Goal: Transaction & Acquisition: Purchase product/service

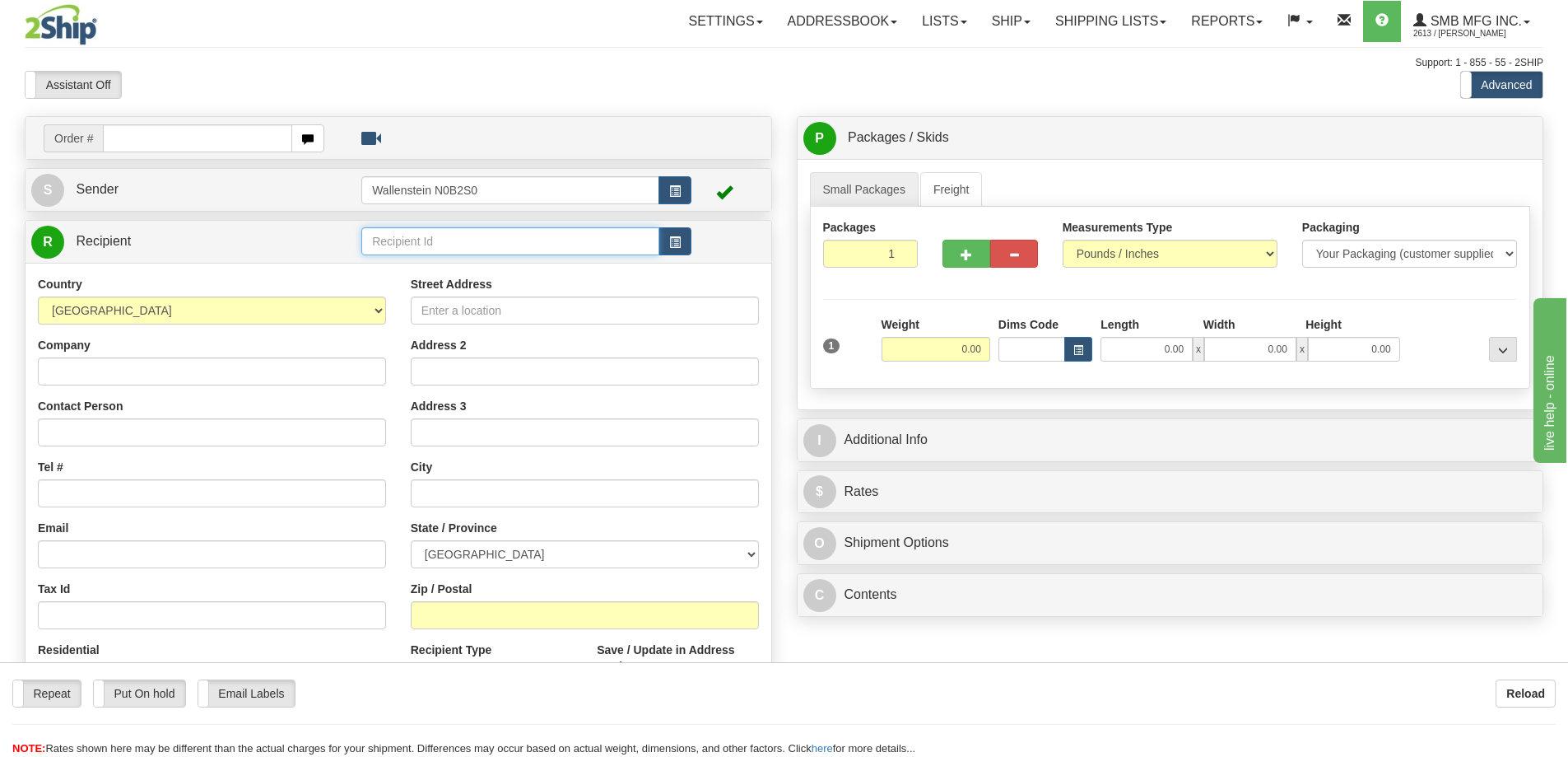
click at [409, 245] on input "text" at bounding box center [510, 241] width 298 height 28
click at [415, 308] on div "RICH03" at bounding box center [508, 310] width 282 height 18
type input "RICH03"
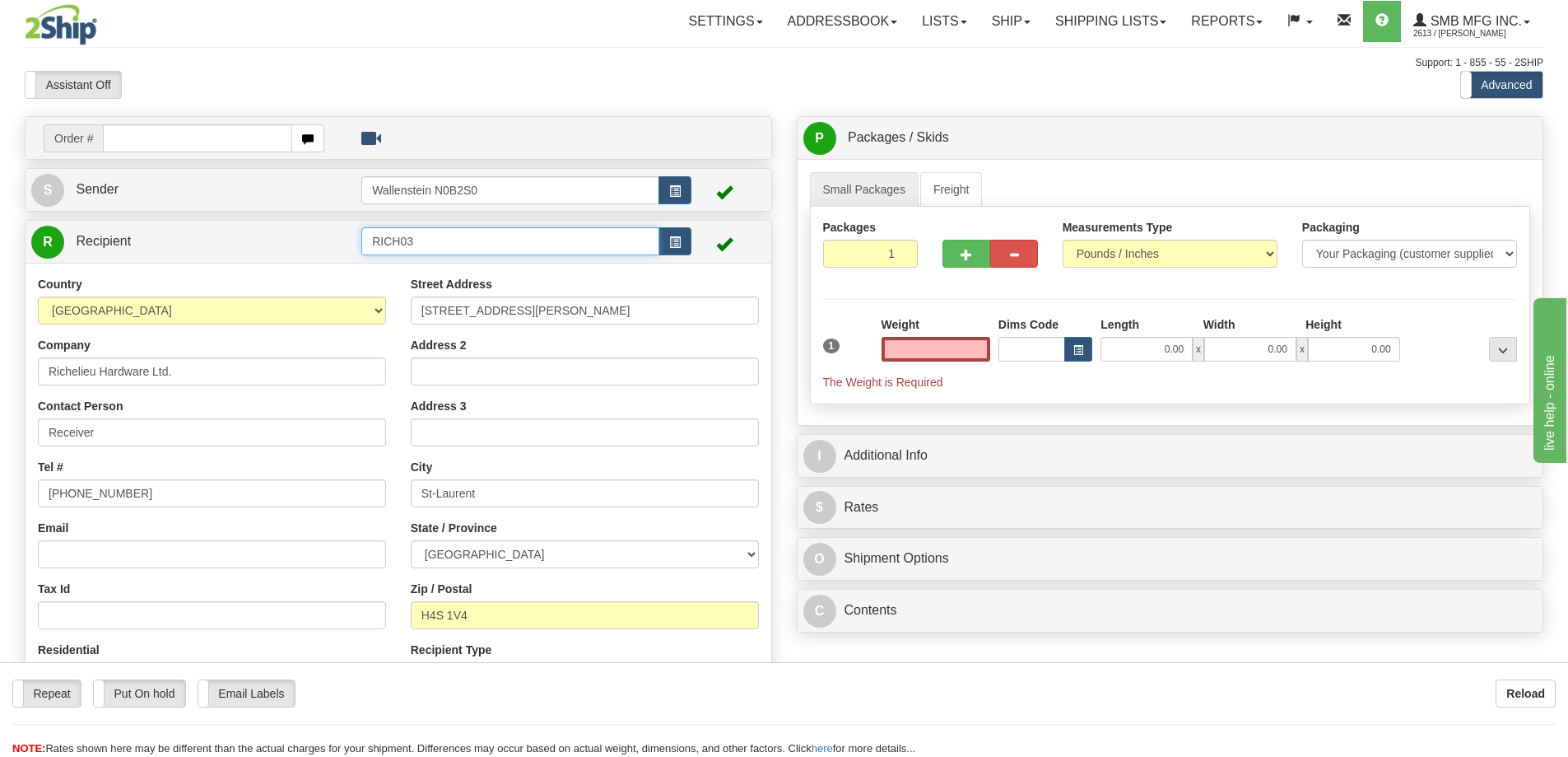
type input "0.00"
drag, startPoint x: 431, startPoint y: 240, endPoint x: 307, endPoint y: 236, distance: 124.1
click at [307, 236] on tr "R Recipient RICH03" at bounding box center [399, 242] width 735 height 34
click at [390, 261] on div "ONWA01" at bounding box center [508, 267] width 282 height 18
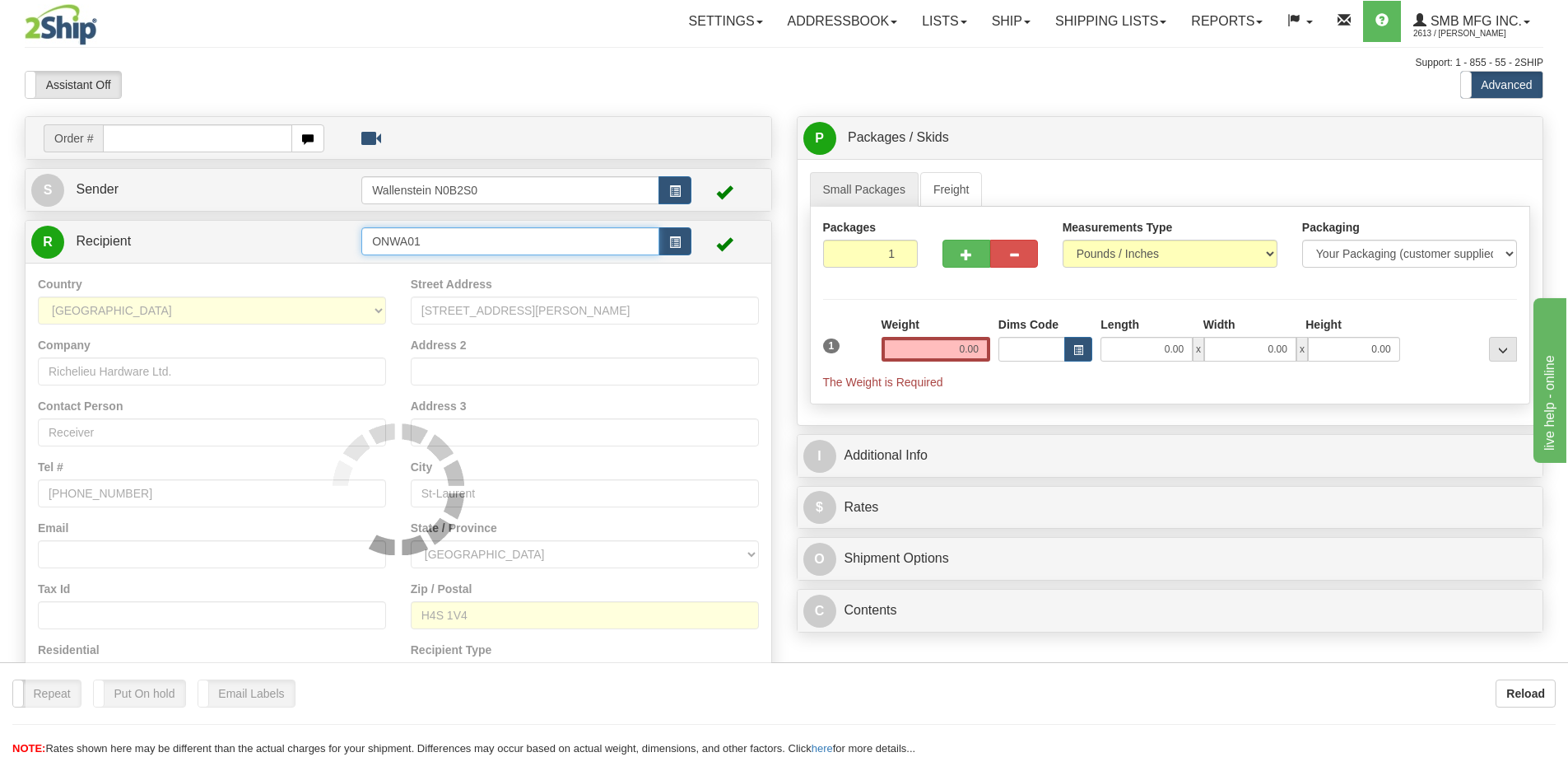
type input "ONWA01"
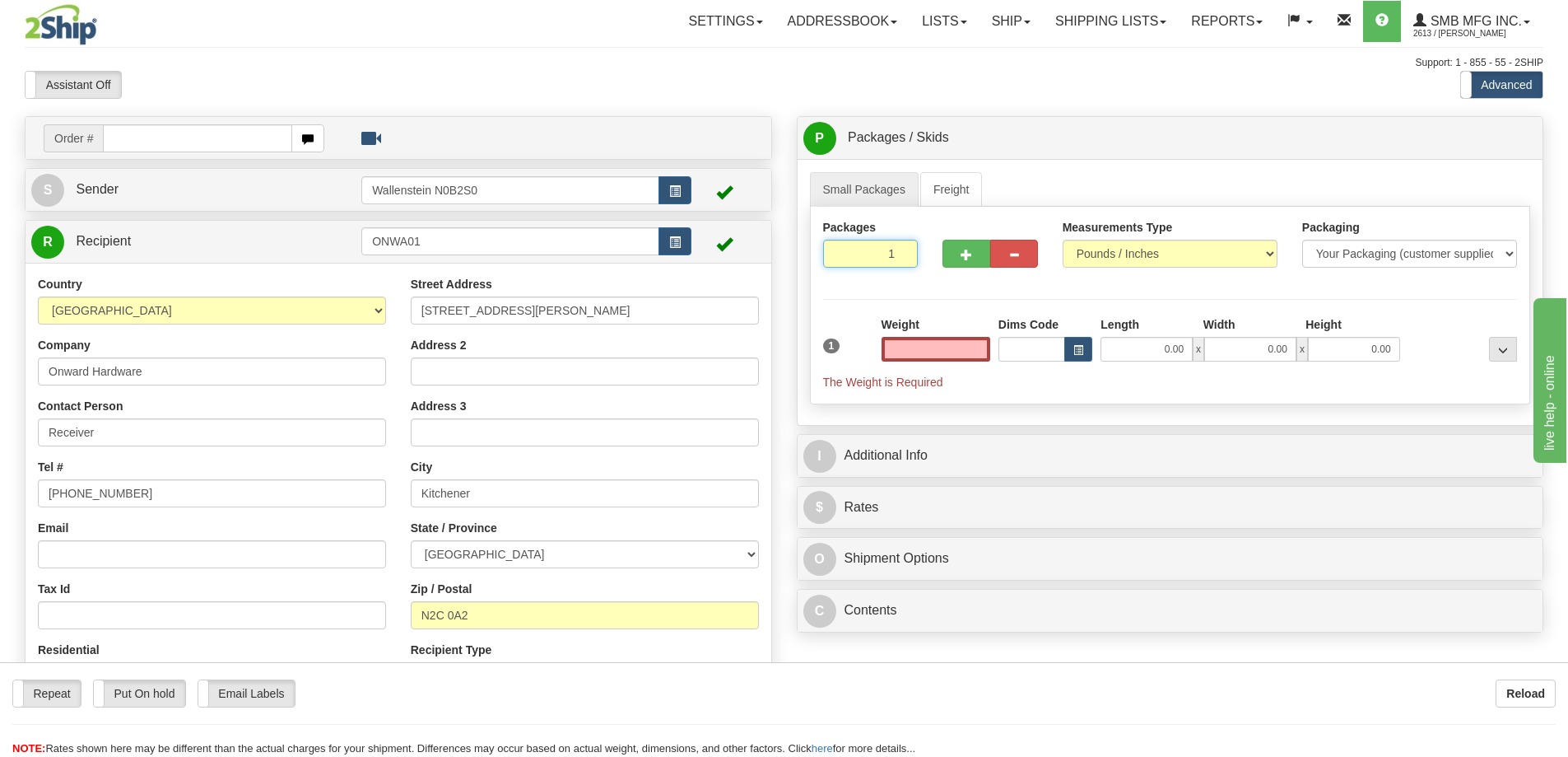
type input "0.00"
click at [876, 248] on input "1" at bounding box center [870, 254] width 95 height 28
type input "4"
click at [937, 344] on div "Packages 4 1 Measurements Type" at bounding box center [1170, 306] width 721 height 198
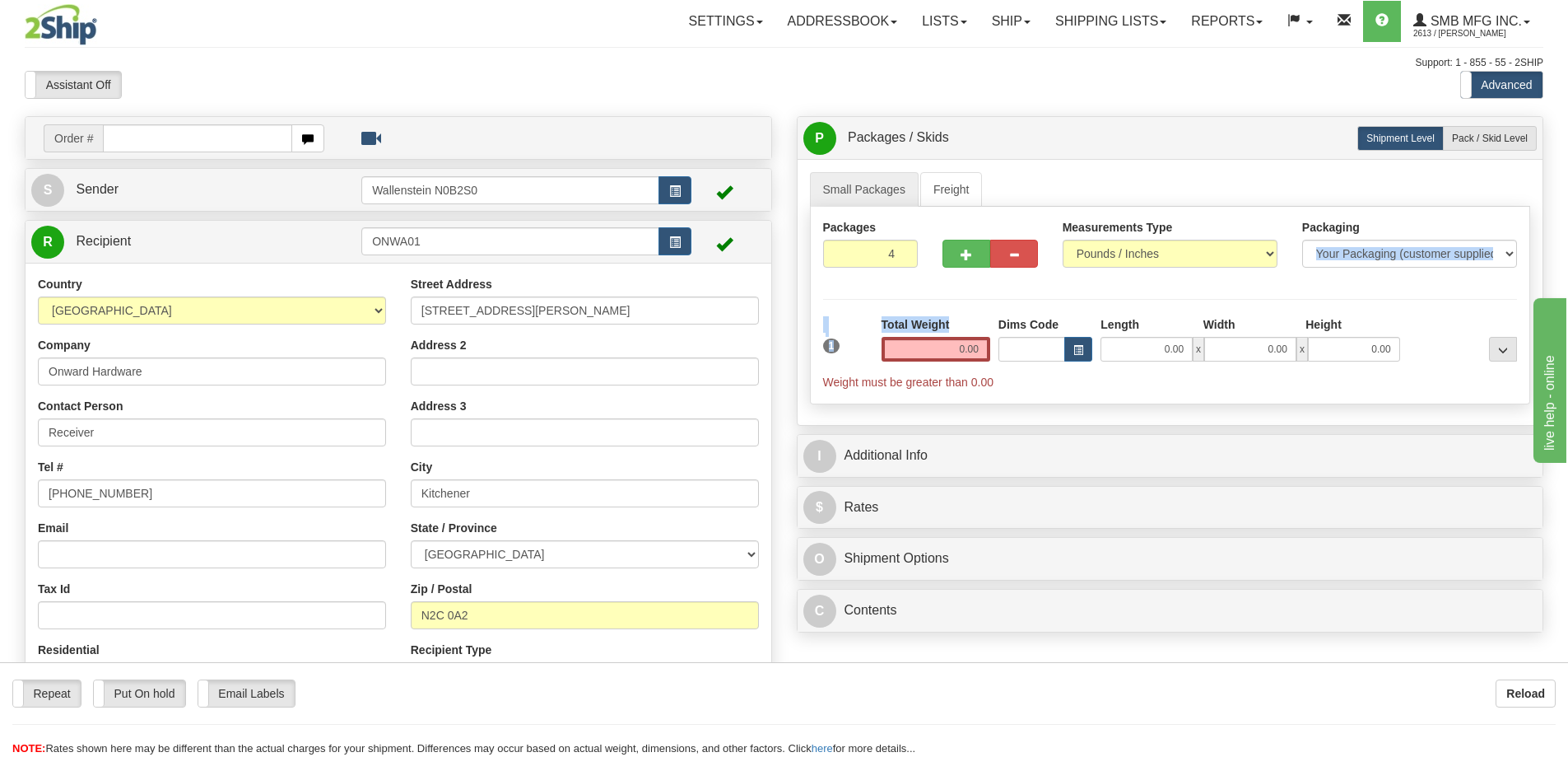
click at [937, 344] on div "Packages 4 1 Measurements Type" at bounding box center [1170, 306] width 721 height 198
click at [939, 354] on input "0.00" at bounding box center [936, 349] width 109 height 25
click at [939, 354] on input "text" at bounding box center [936, 349] width 109 height 25
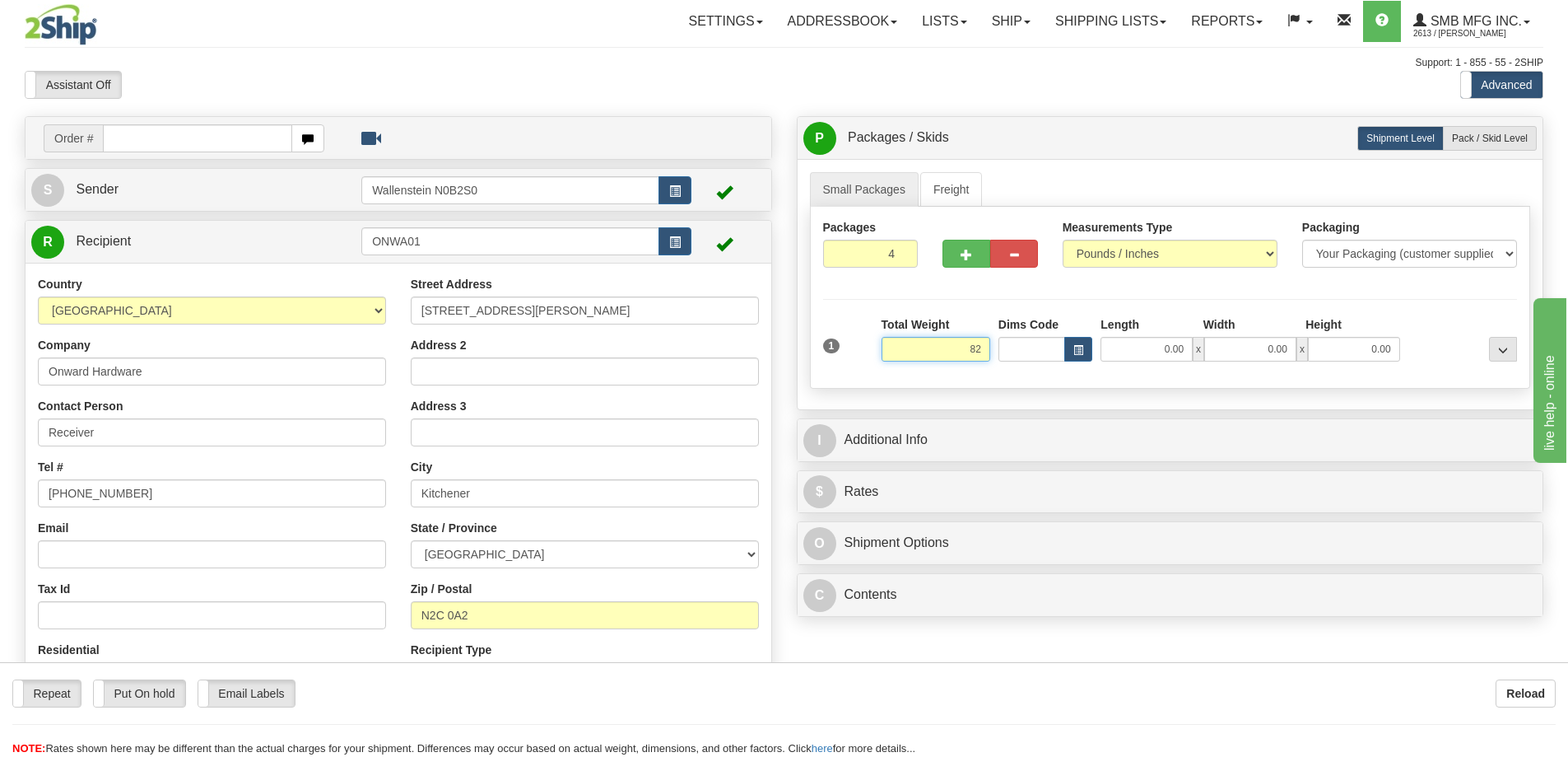
type input "82.00"
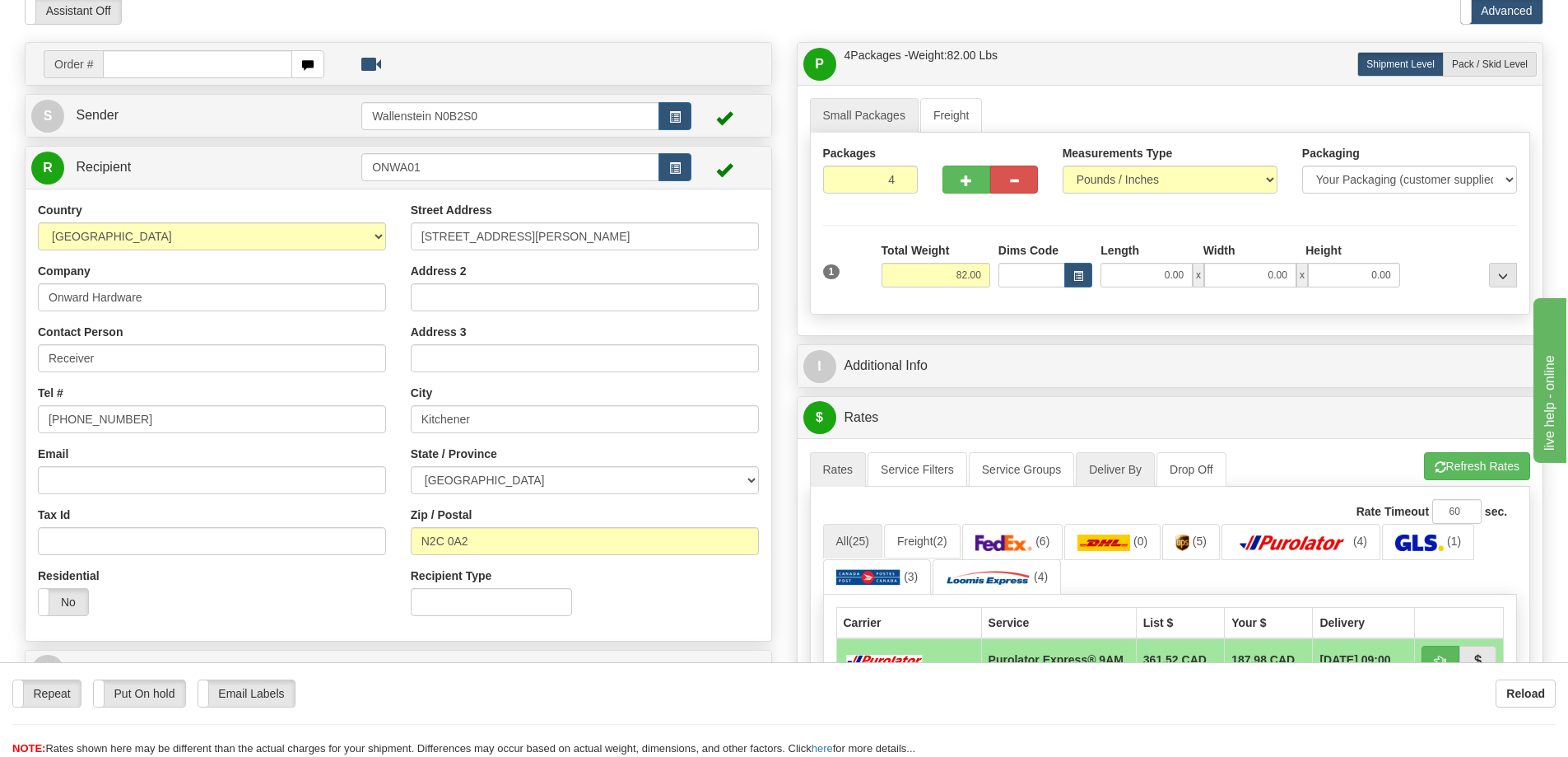
scroll to position [330, 0]
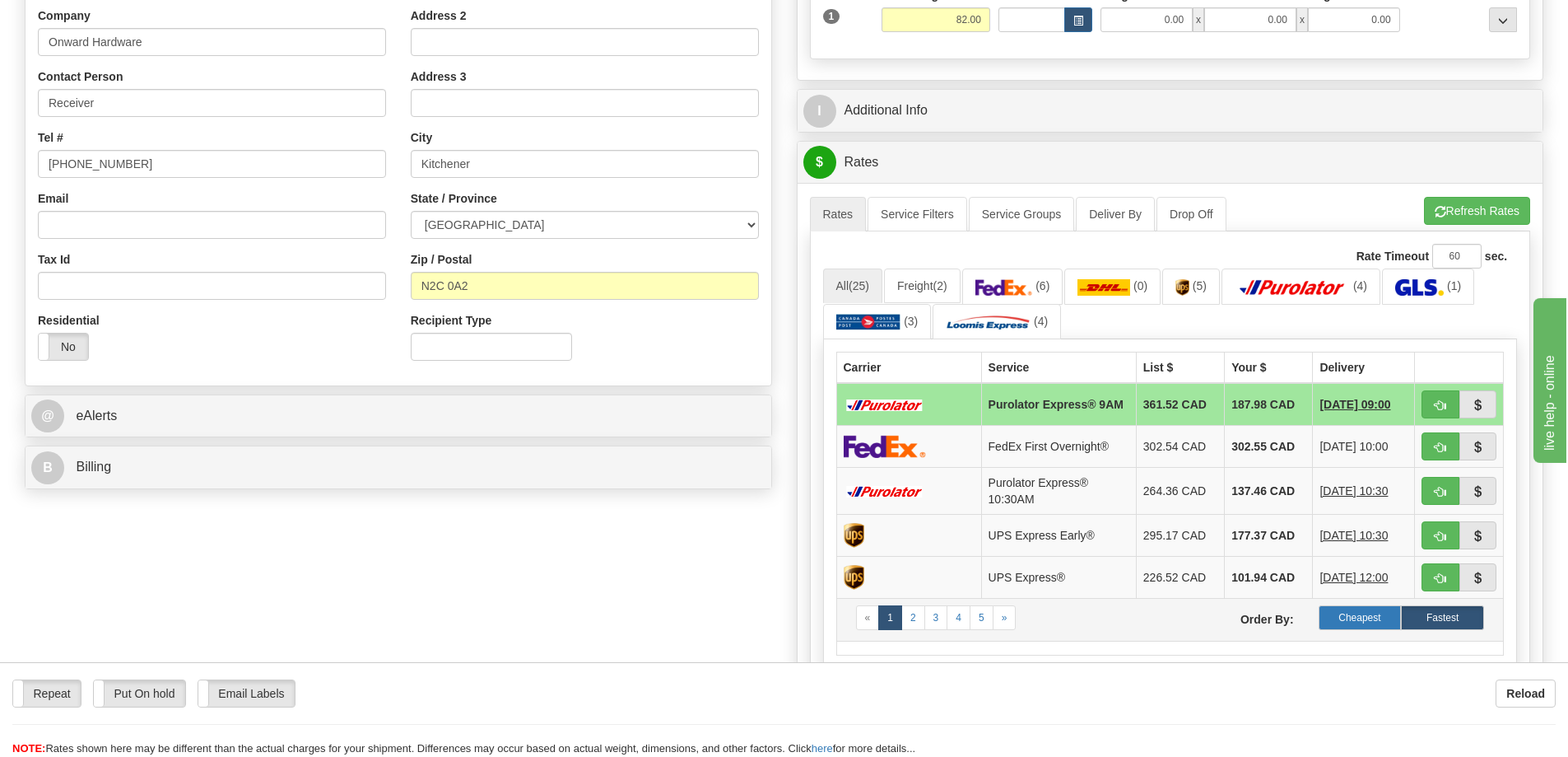
click at [1346, 619] on label "Cheapest" at bounding box center [1360, 618] width 83 height 25
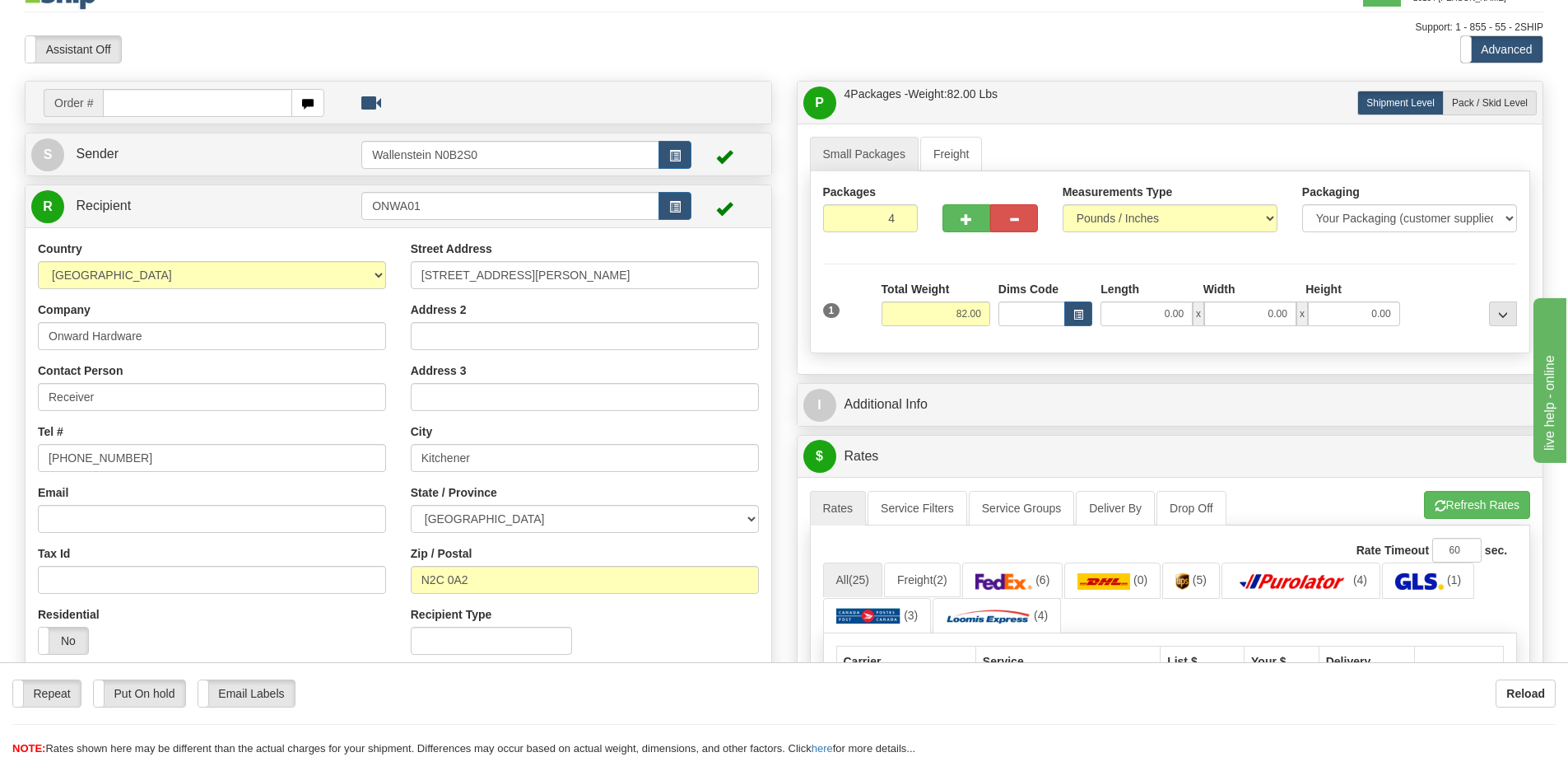
scroll to position [0, 0]
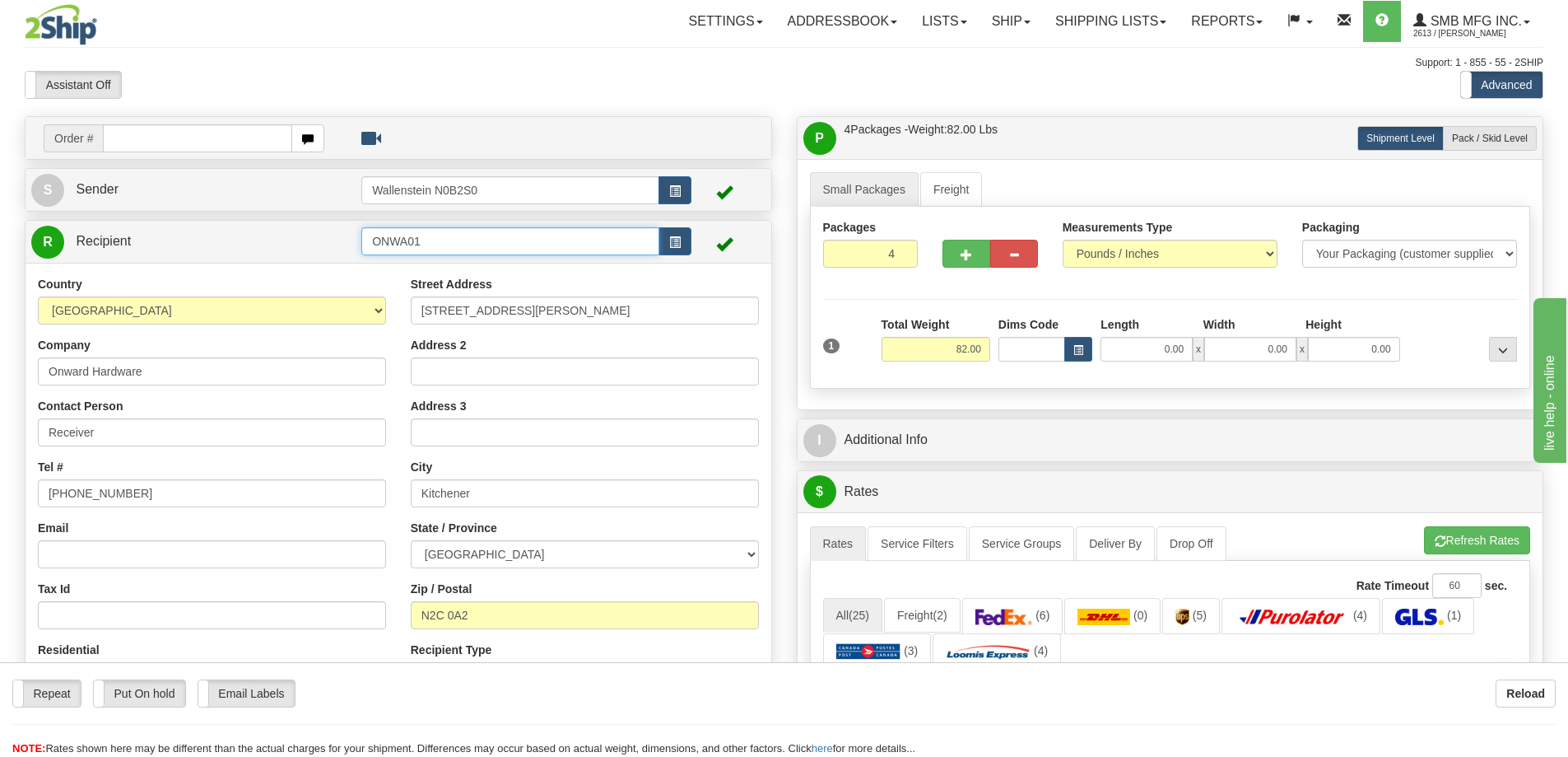
drag, startPoint x: 449, startPoint y: 238, endPoint x: 312, endPoint y: 233, distance: 137.1
click at [312, 233] on tr "R Recipient ONWA01" at bounding box center [399, 242] width 735 height 34
drag, startPoint x: 559, startPoint y: 317, endPoint x: 362, endPoint y: 299, distance: 197.8
click at [363, 299] on div "Country [GEOGRAPHIC_DATA] [GEOGRAPHIC_DATA] [GEOGRAPHIC_DATA] [GEOGRAPHIC_DATA]…" at bounding box center [399, 489] width 746 height 427
drag, startPoint x: 504, startPoint y: 492, endPoint x: 328, endPoint y: 488, distance: 176.0
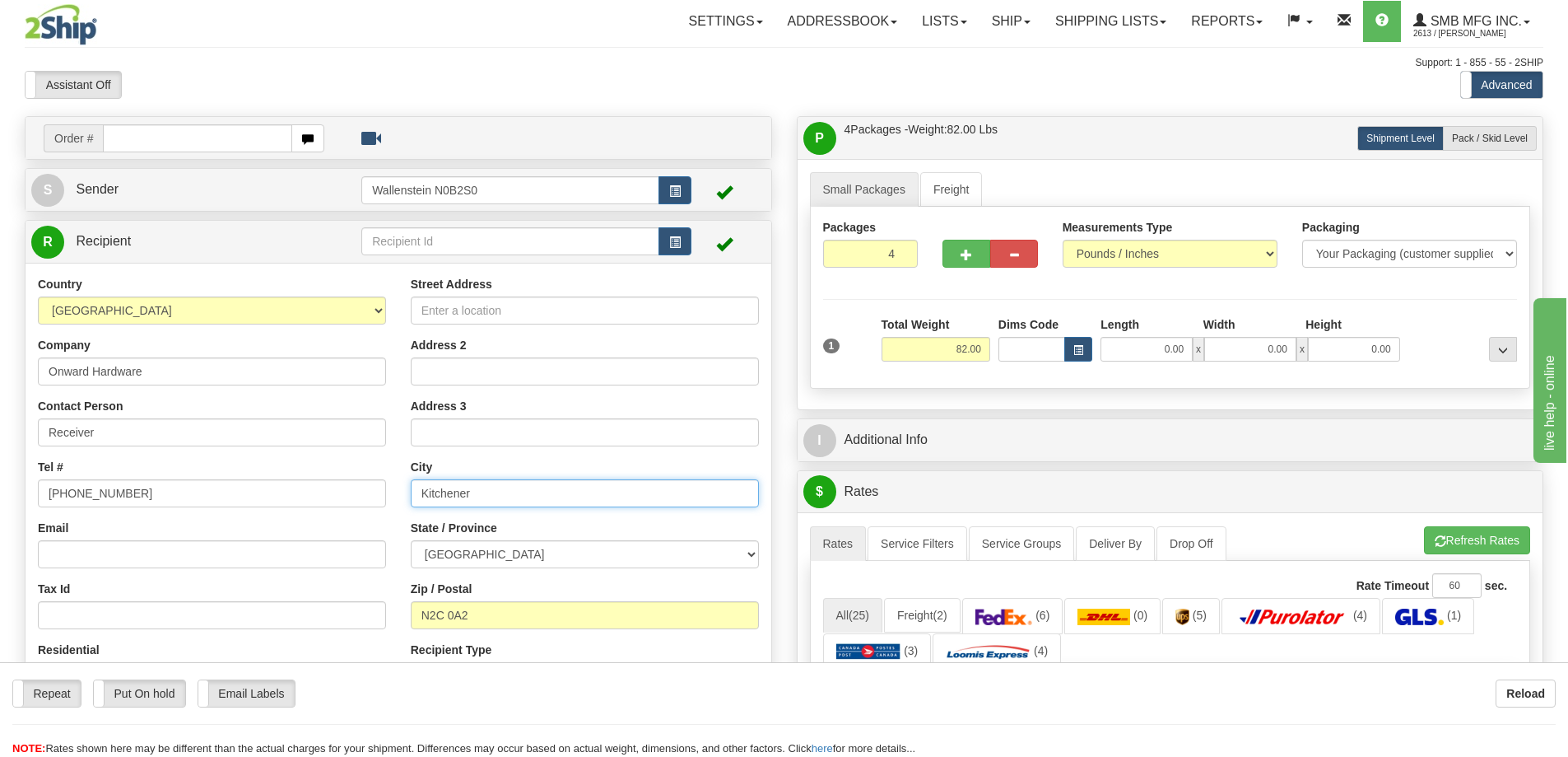
click at [328, 488] on div "Country [GEOGRAPHIC_DATA] [GEOGRAPHIC_DATA] [GEOGRAPHIC_DATA] [GEOGRAPHIC_DATA]…" at bounding box center [399, 489] width 746 height 427
drag, startPoint x: 494, startPoint y: 614, endPoint x: 339, endPoint y: 607, distance: 155.2
click at [339, 607] on div "Country [GEOGRAPHIC_DATA] [GEOGRAPHIC_DATA] [GEOGRAPHIC_DATA] [GEOGRAPHIC_DATA]…" at bounding box center [399, 489] width 746 height 427
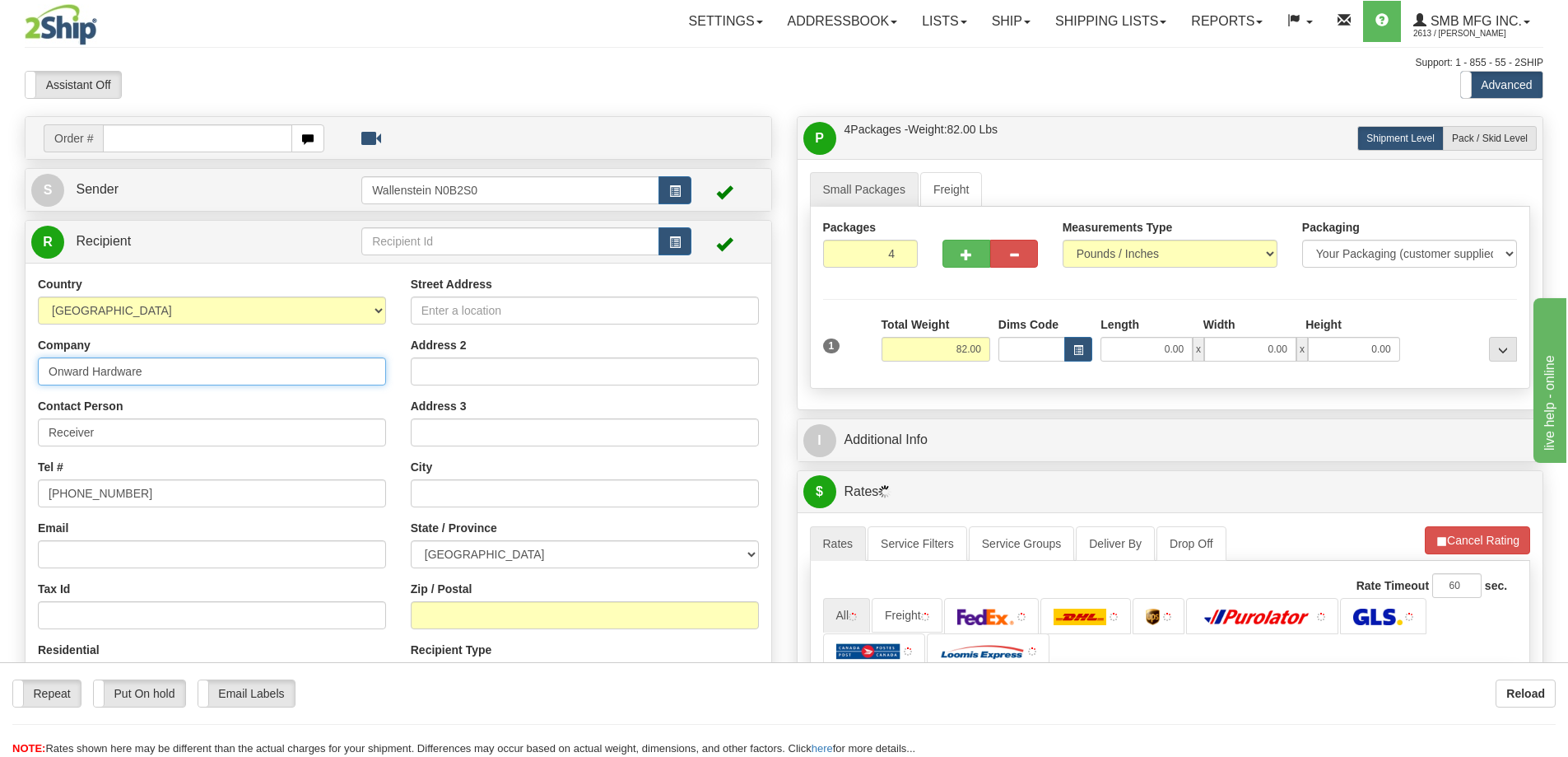
drag, startPoint x: 184, startPoint y: 379, endPoint x: -46, endPoint y: 352, distance: 231.6
click at [0, 352] on html "Training Course Close Toggle navigation Settings Shipping Preferences New Sende…" at bounding box center [784, 378] width 1568 height 757
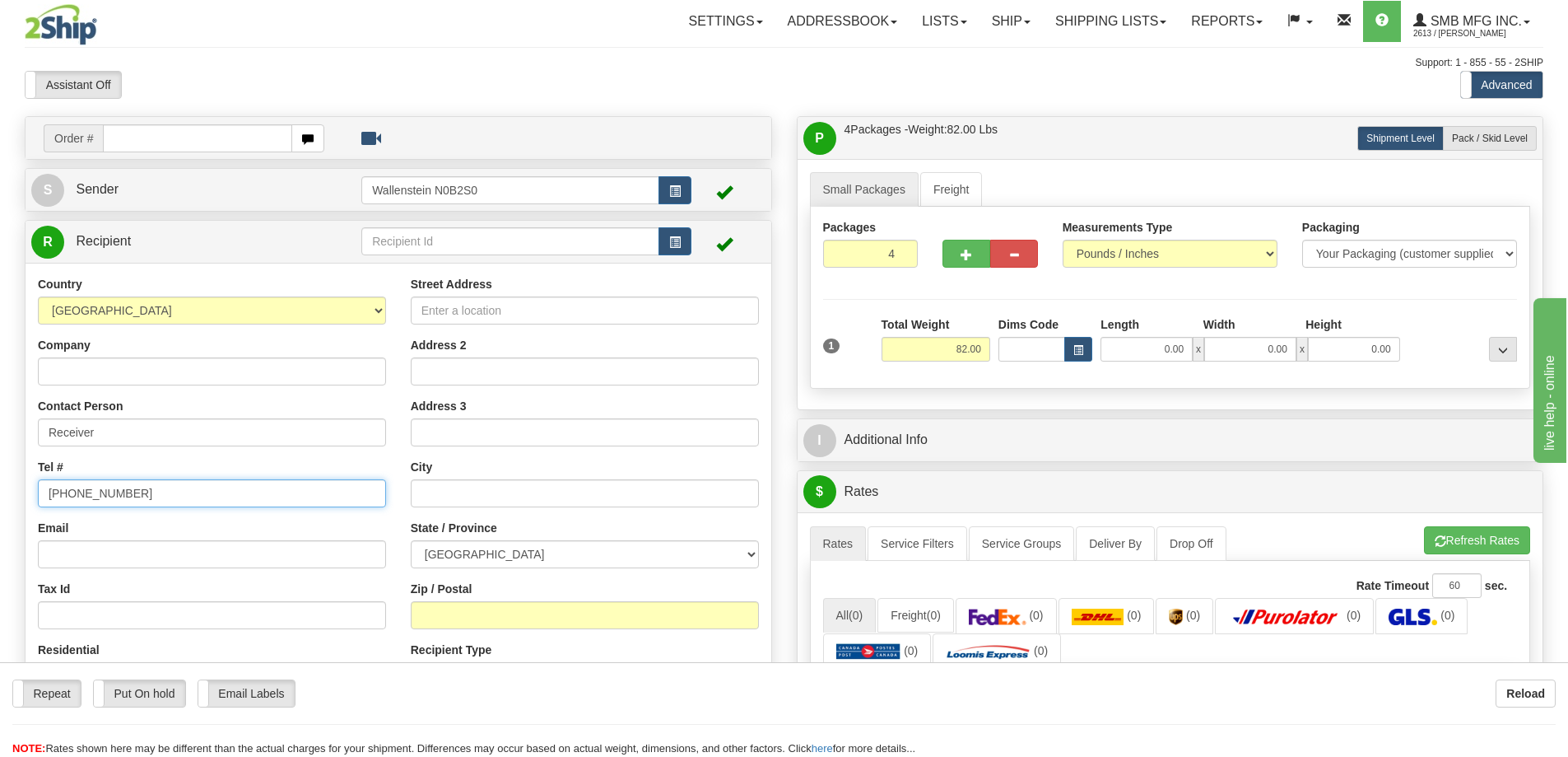
drag, startPoint x: 138, startPoint y: 499, endPoint x: -28, endPoint y: 491, distance: 166.2
click at [0, 491] on html "Training Course Close Toggle navigation Settings Shipping Preferences New Sende…" at bounding box center [784, 378] width 1568 height 757
click at [455, 318] on input "Street Address" at bounding box center [584, 310] width 348 height 28
type input "[STREET_ADDRESS]"
type input "[GEOGRAPHIC_DATA]"
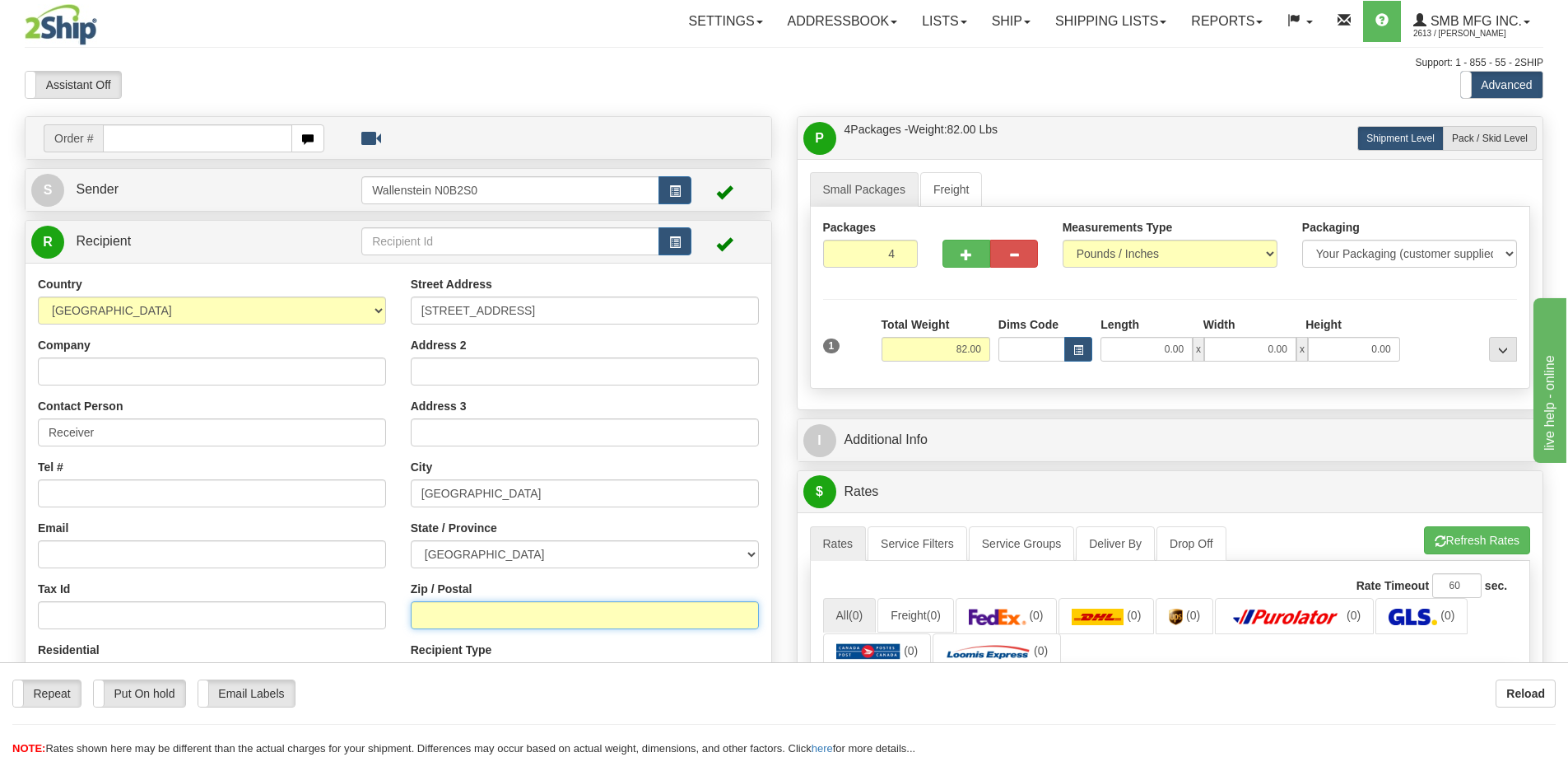
type input "L4K 5V4"
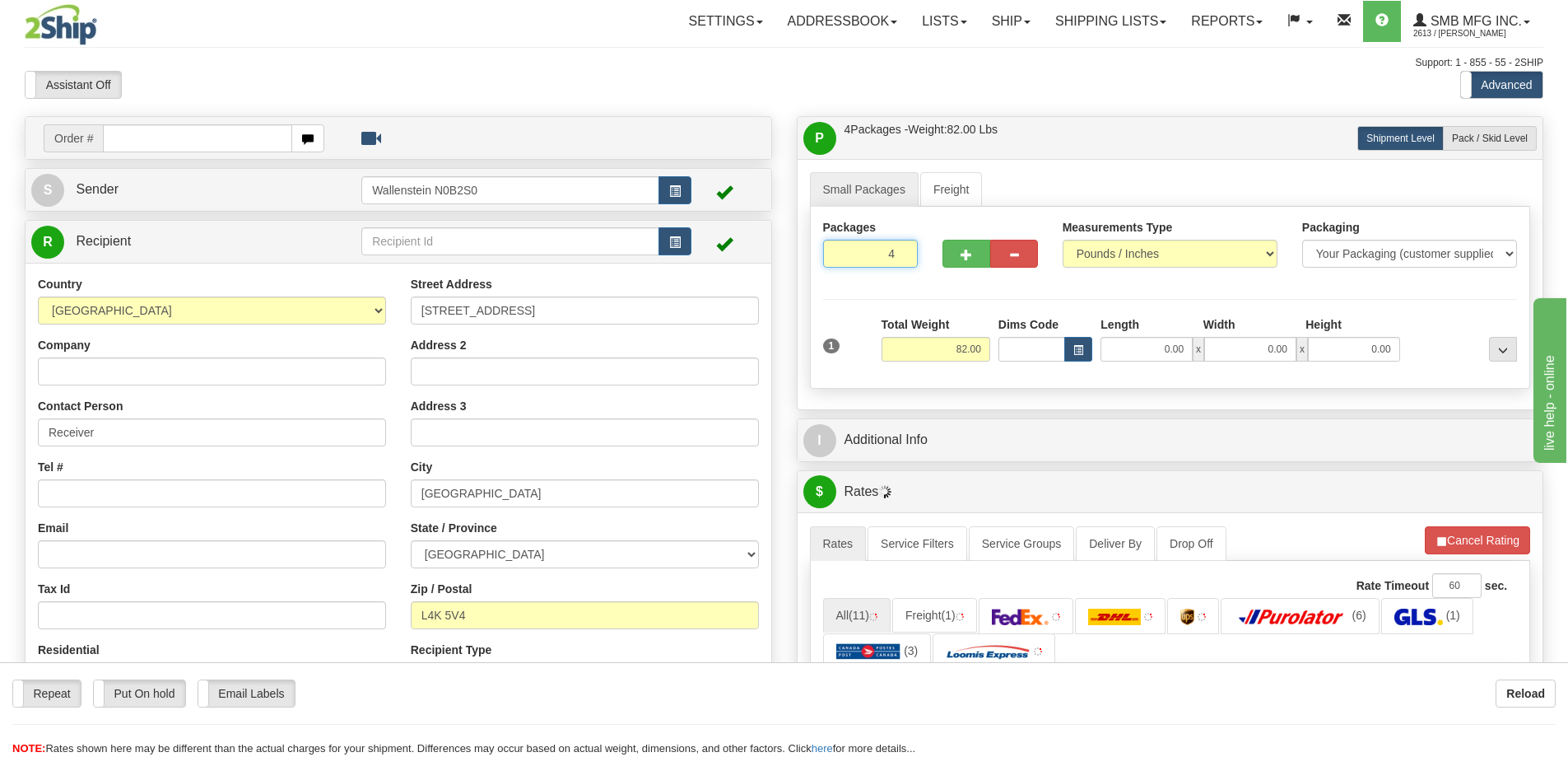
click at [878, 258] on input "4" at bounding box center [870, 254] width 95 height 28
click at [877, 258] on input "4" at bounding box center [870, 254] width 95 height 28
type input "1"
click at [935, 353] on div "Packages 1 1 Measurements Type" at bounding box center [1170, 297] width 721 height 182
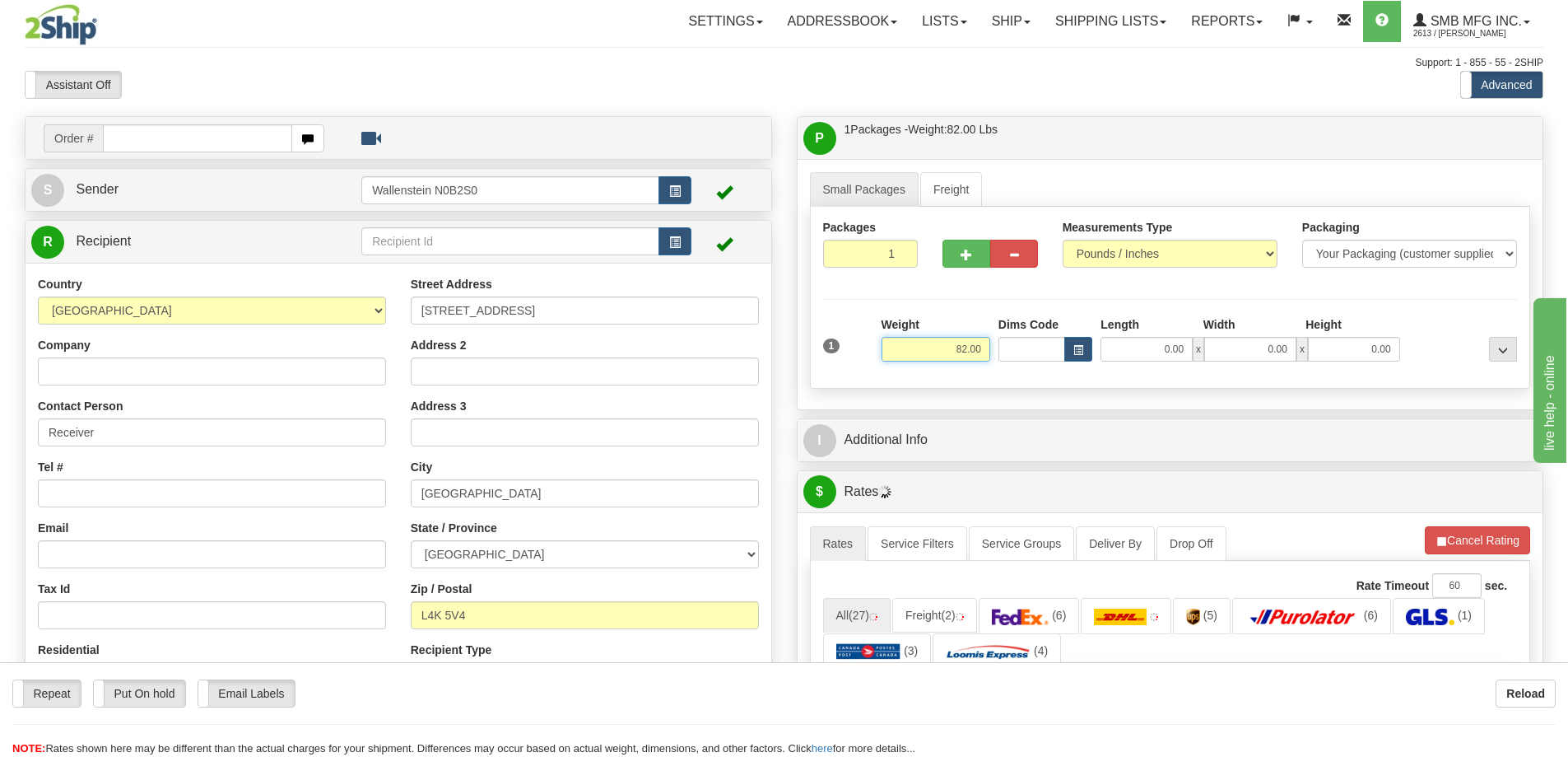
click at [934, 353] on input "82.00" at bounding box center [936, 349] width 109 height 25
type input "10.00"
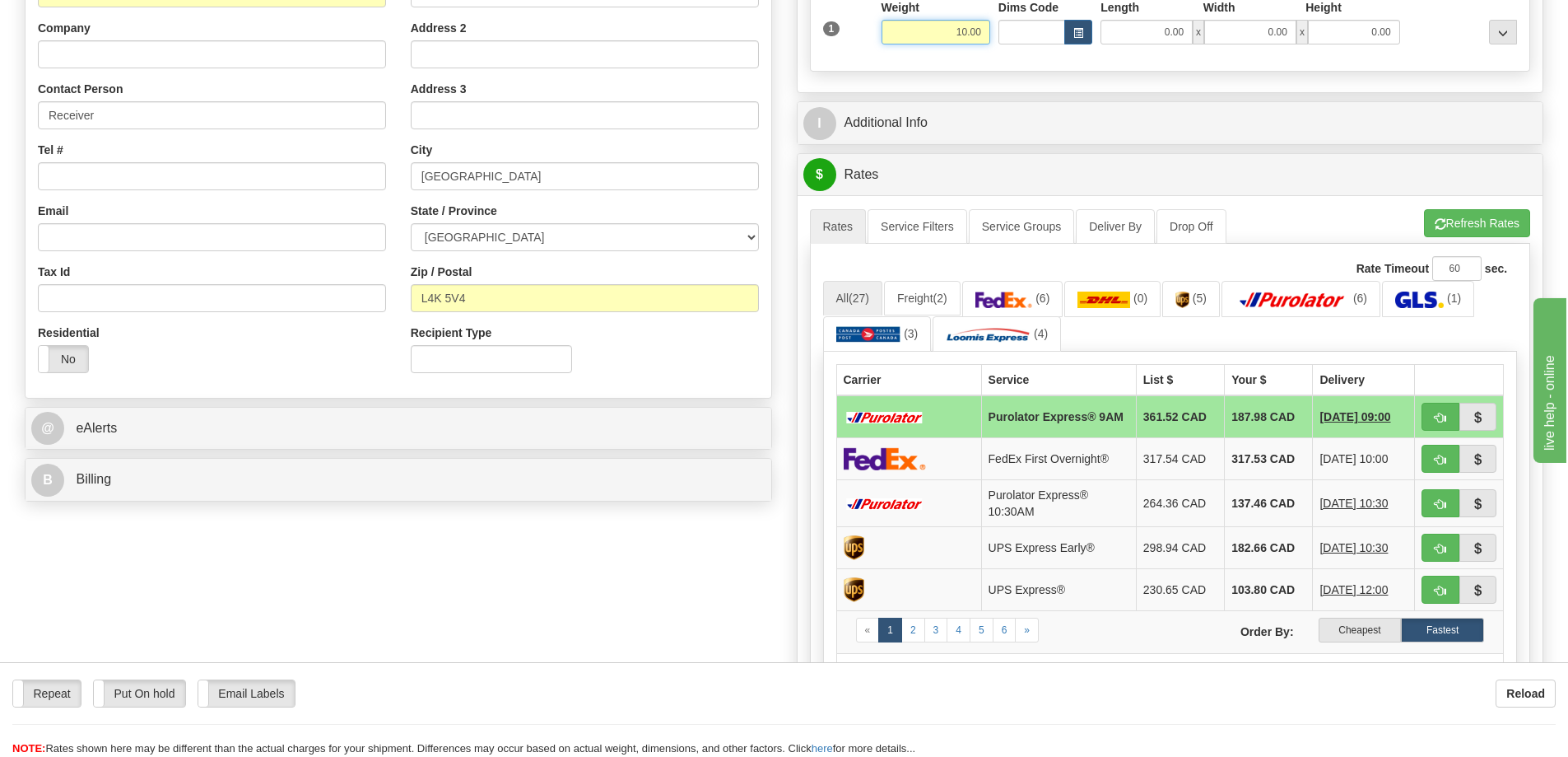
scroll to position [412, 0]
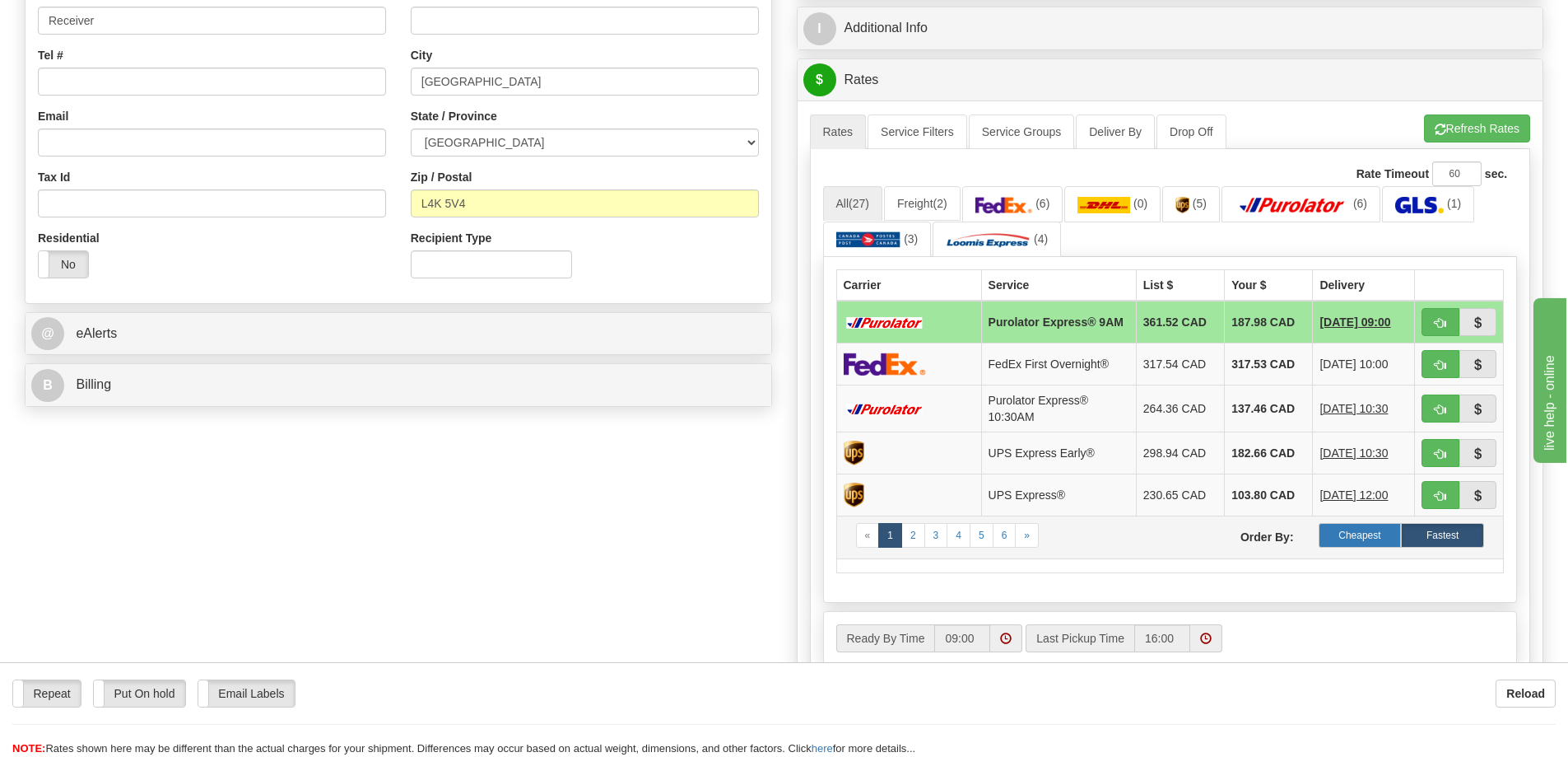
click at [1347, 544] on label "Cheapest" at bounding box center [1360, 535] width 83 height 25
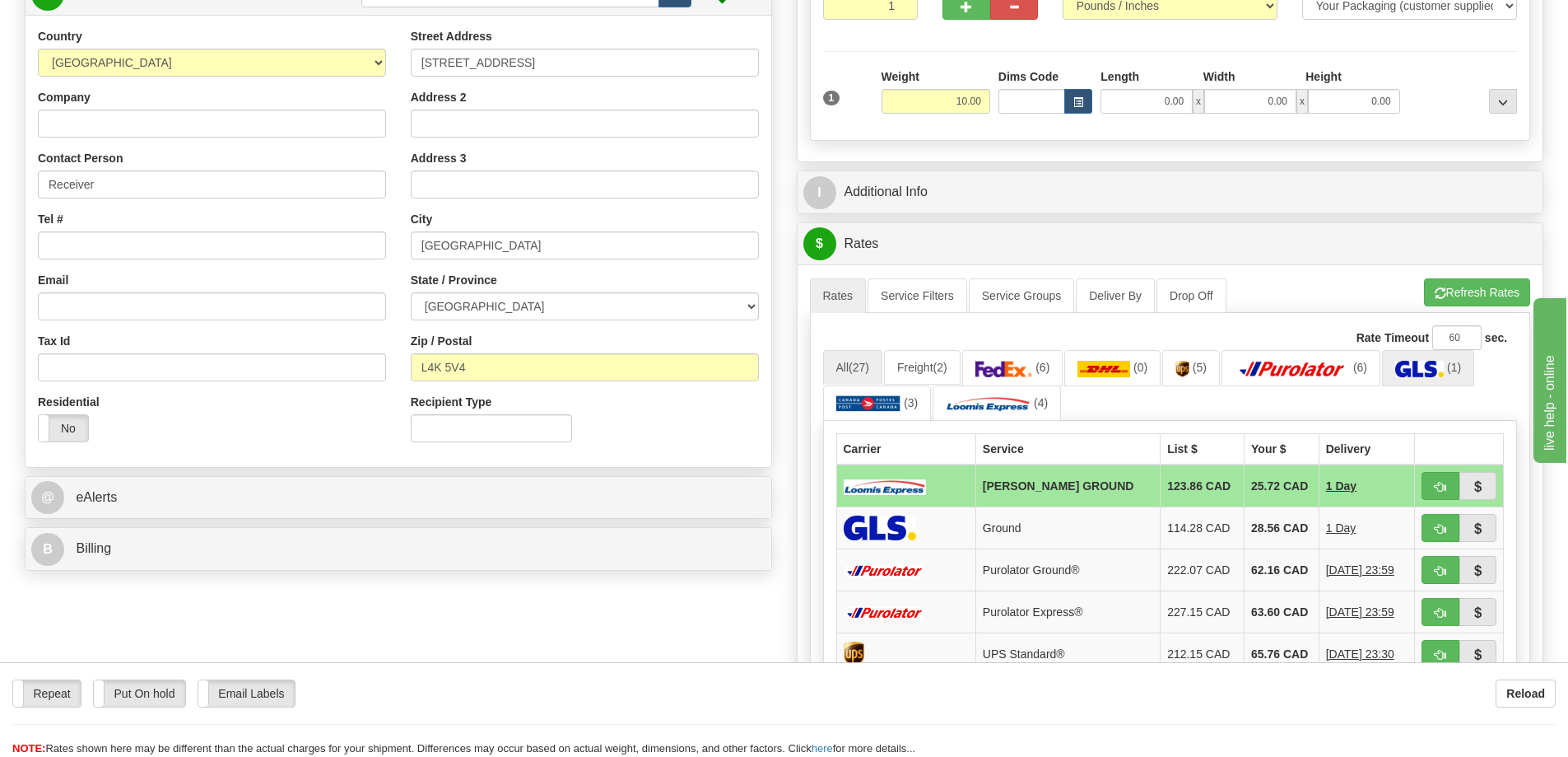
scroll to position [247, 0]
click at [1454, 294] on button "Refresh Rates" at bounding box center [1477, 293] width 106 height 28
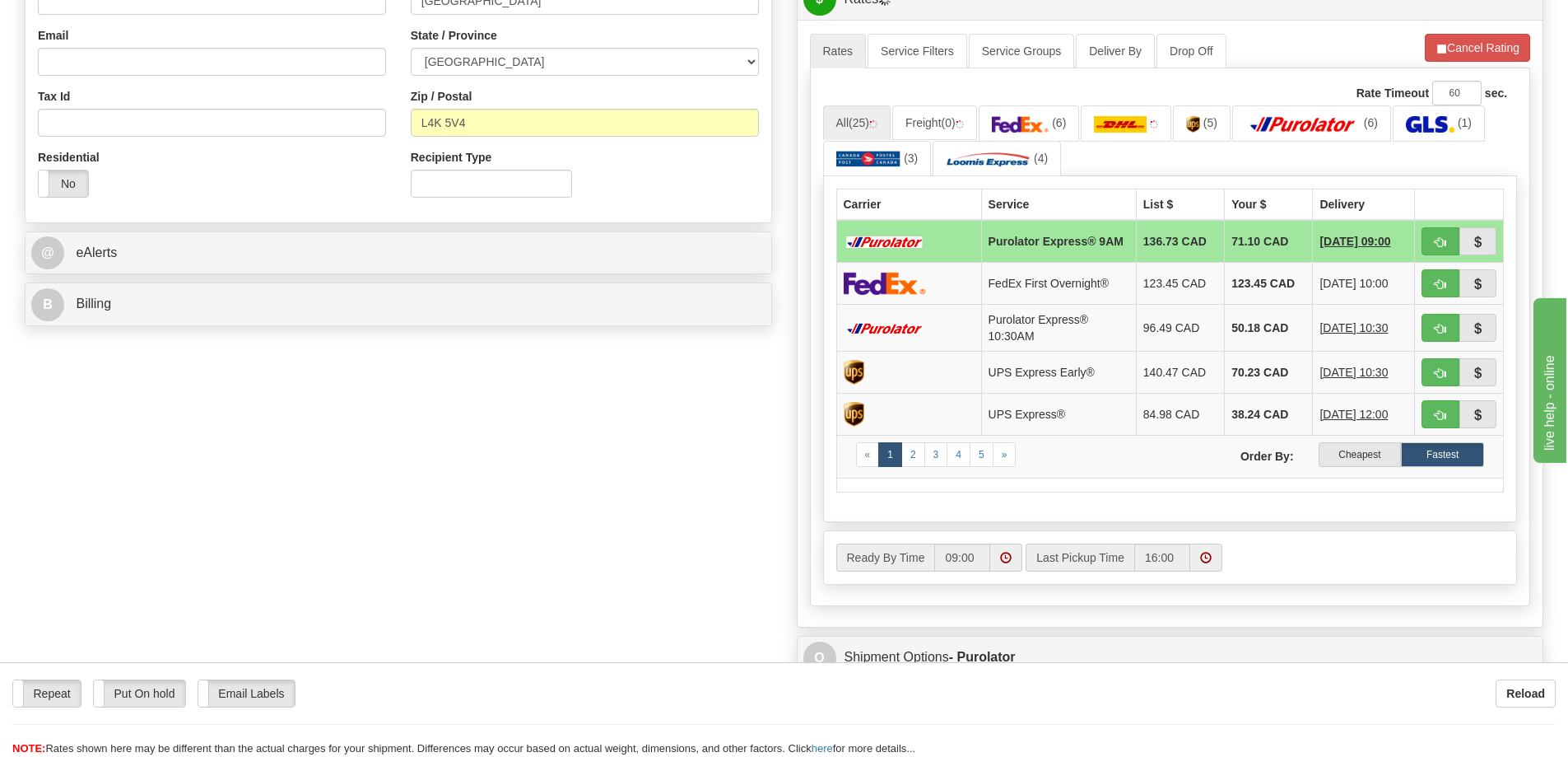
scroll to position [494, 0]
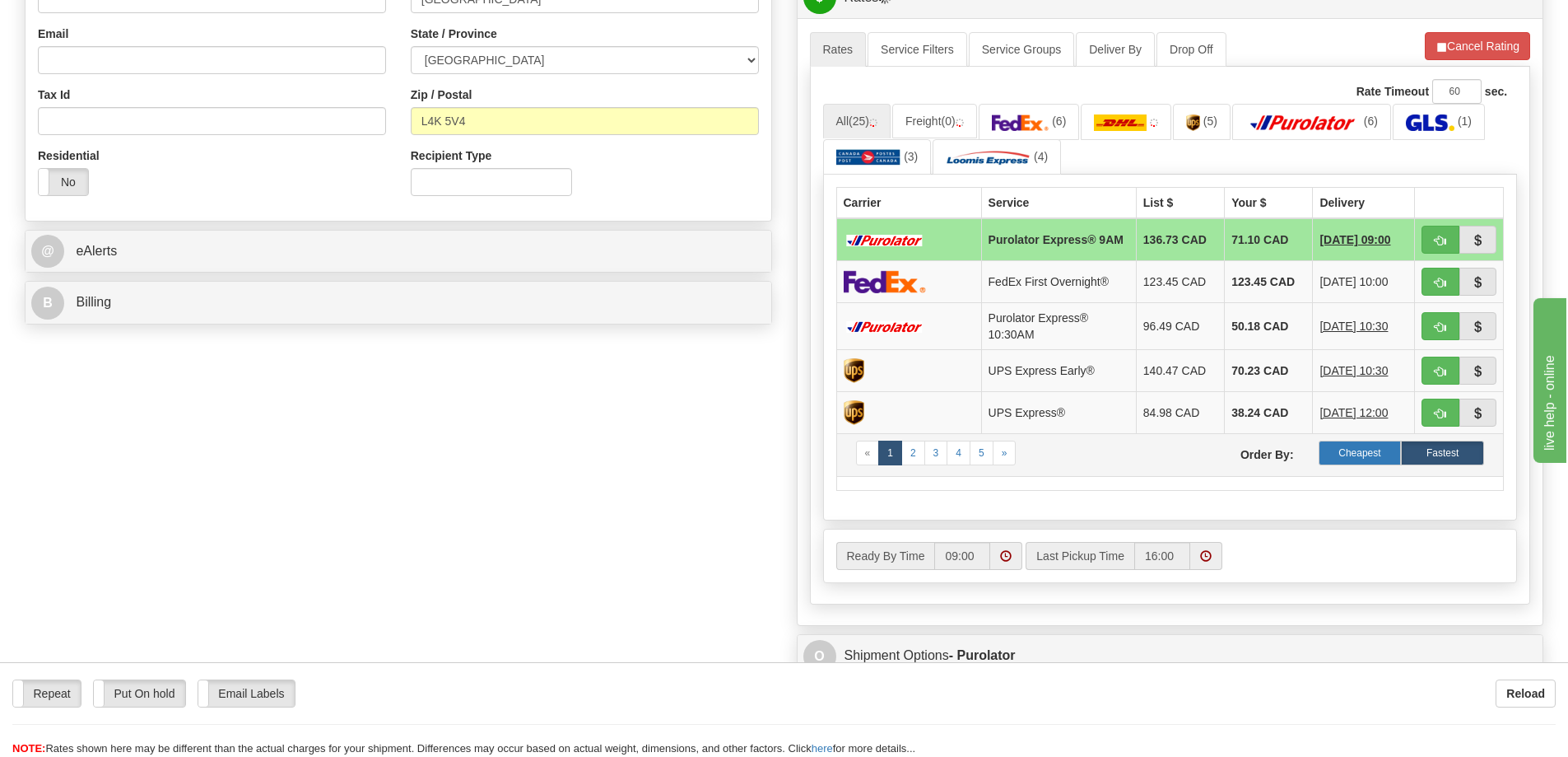
click at [1349, 463] on label "Cheapest" at bounding box center [1360, 452] width 83 height 25
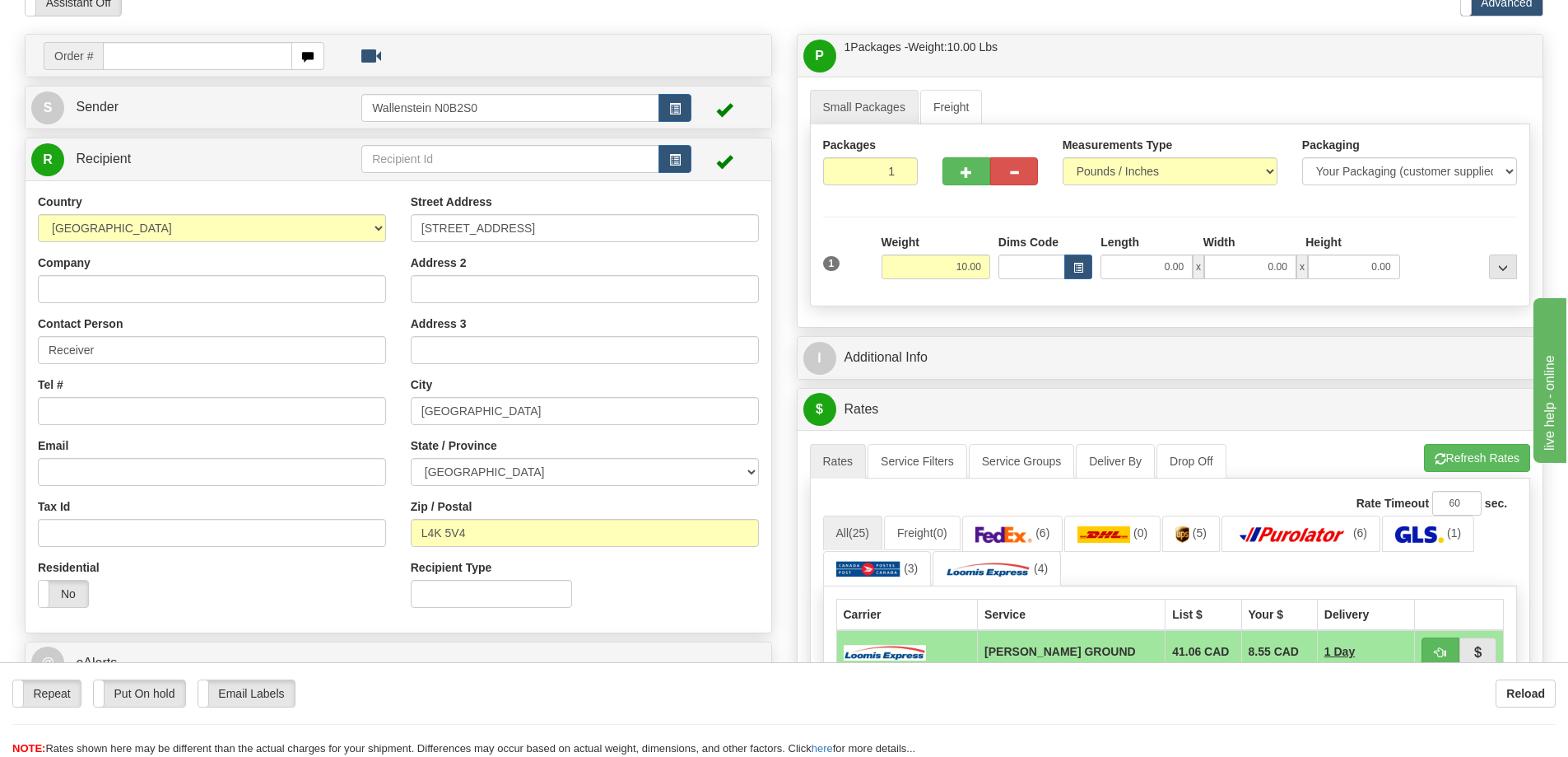
scroll to position [0, 0]
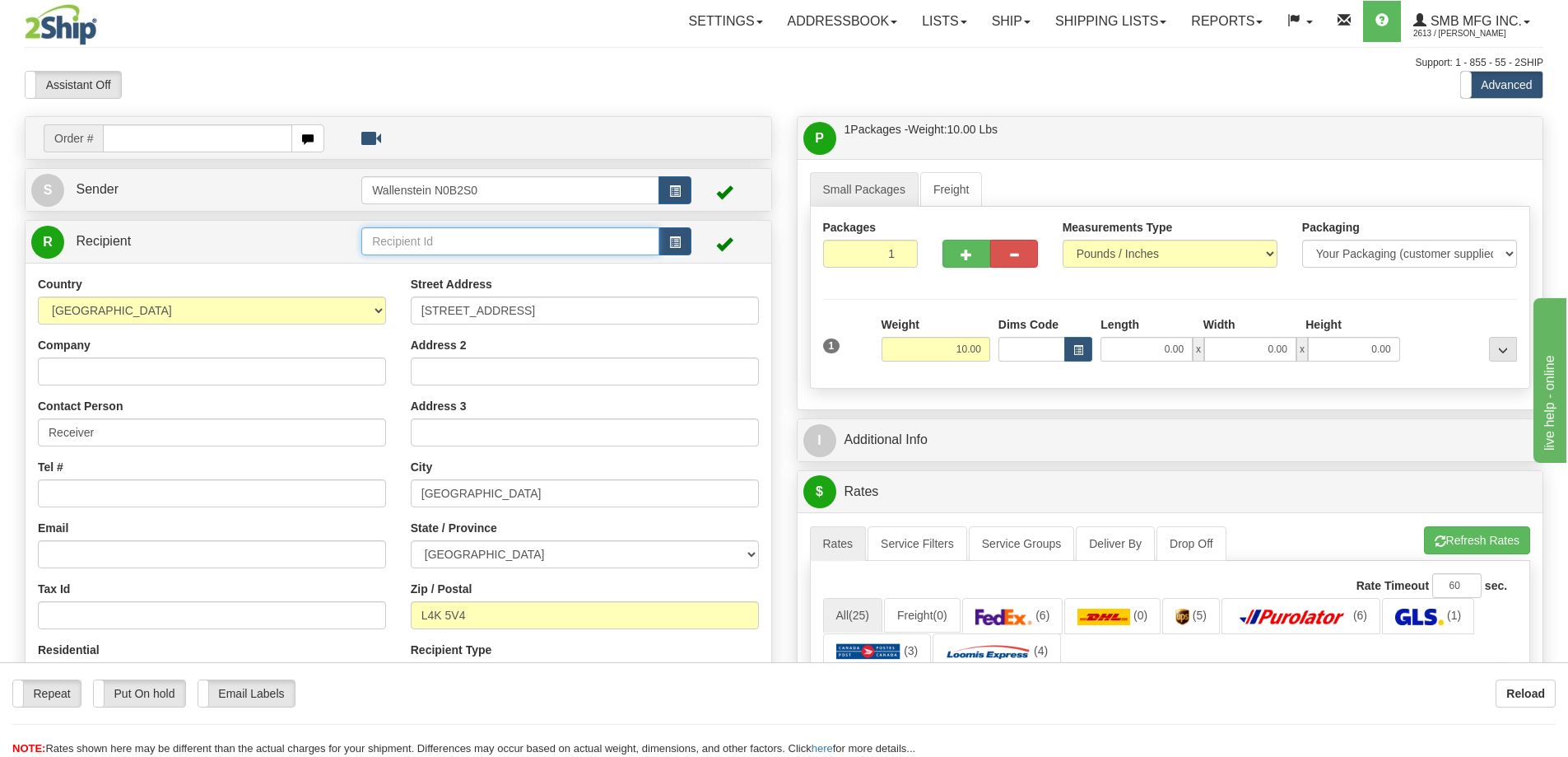
click at [414, 233] on input "text" at bounding box center [510, 241] width 298 height 28
click at [423, 267] on div "GREE01" at bounding box center [508, 267] width 282 height 18
type input "GREE01"
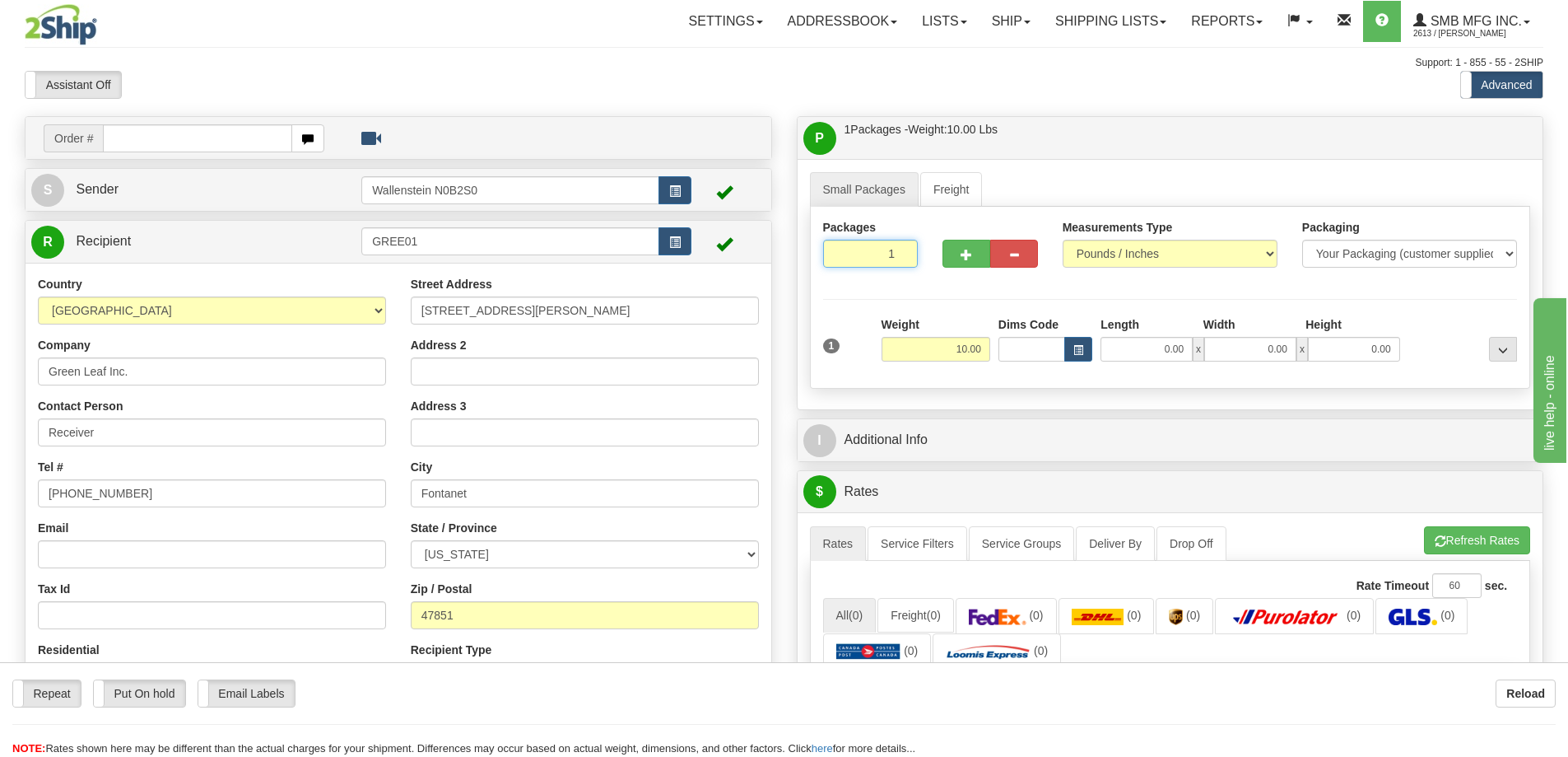
click at [873, 260] on input "1" at bounding box center [870, 254] width 95 height 28
type input "2"
click at [927, 351] on div "Packages 2 1 Measurements Type" at bounding box center [1170, 297] width 721 height 182
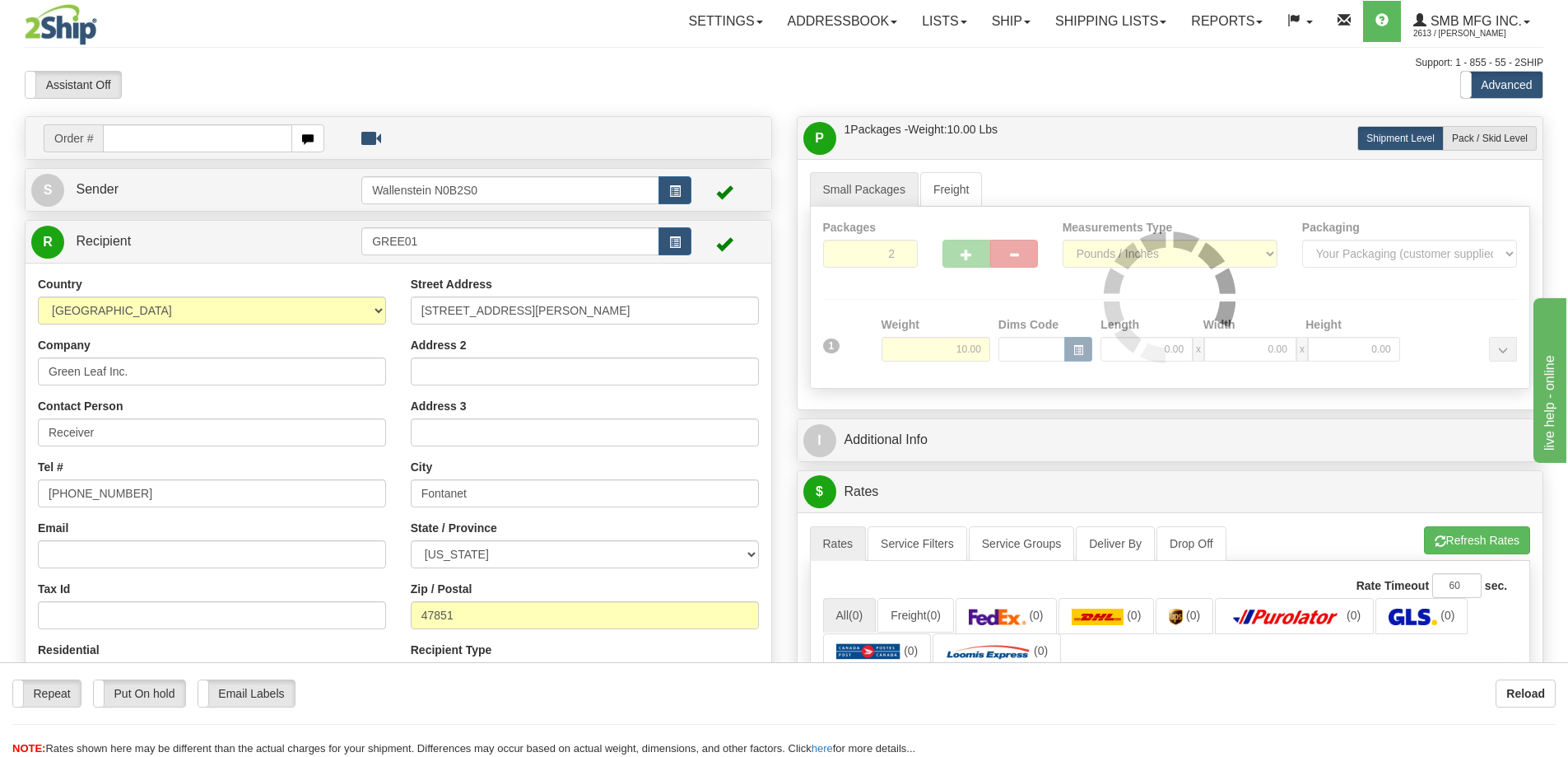
click at [934, 351] on div at bounding box center [1171, 297] width 720 height 181
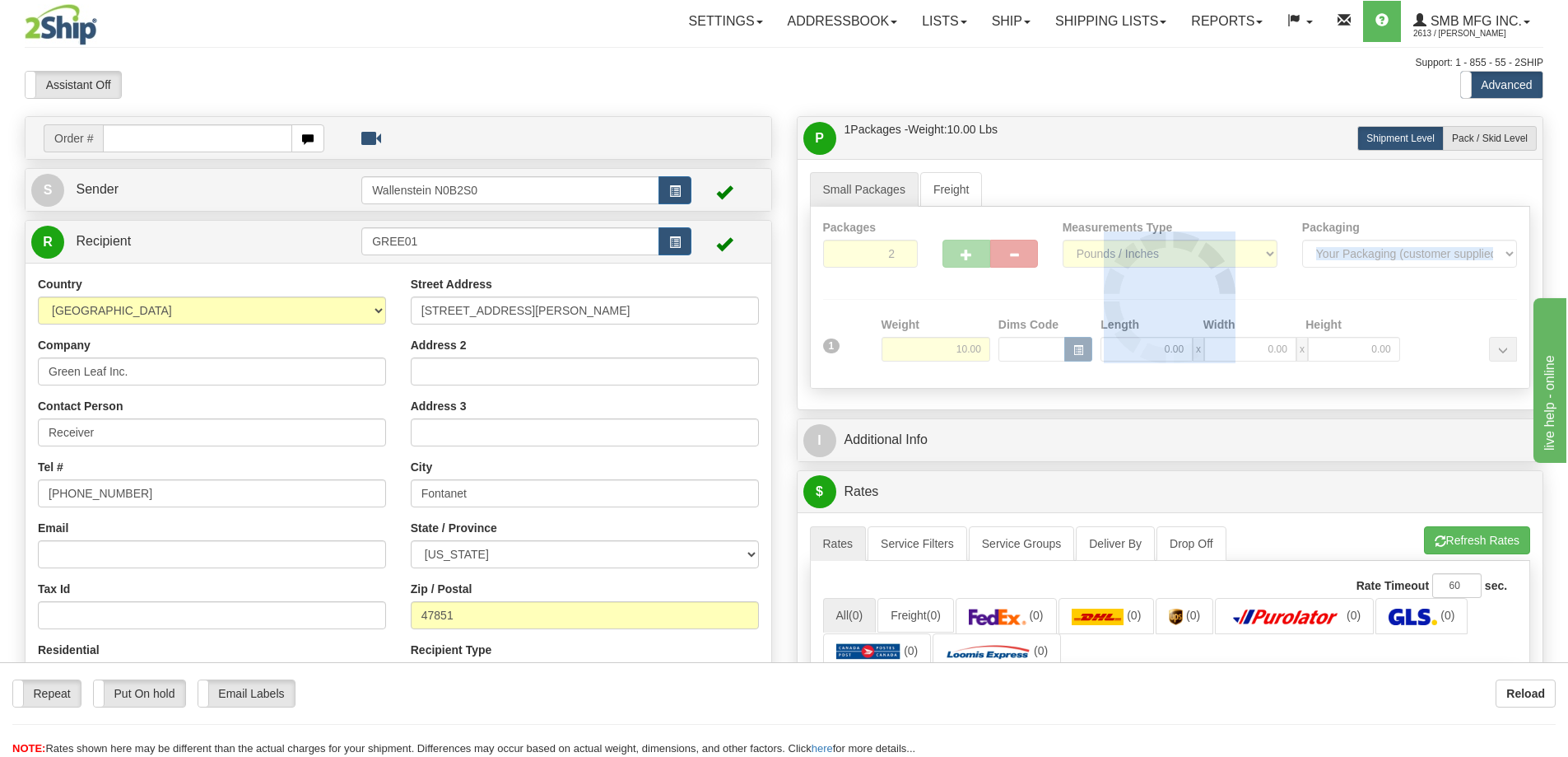
click at [934, 351] on div at bounding box center [1171, 297] width 720 height 181
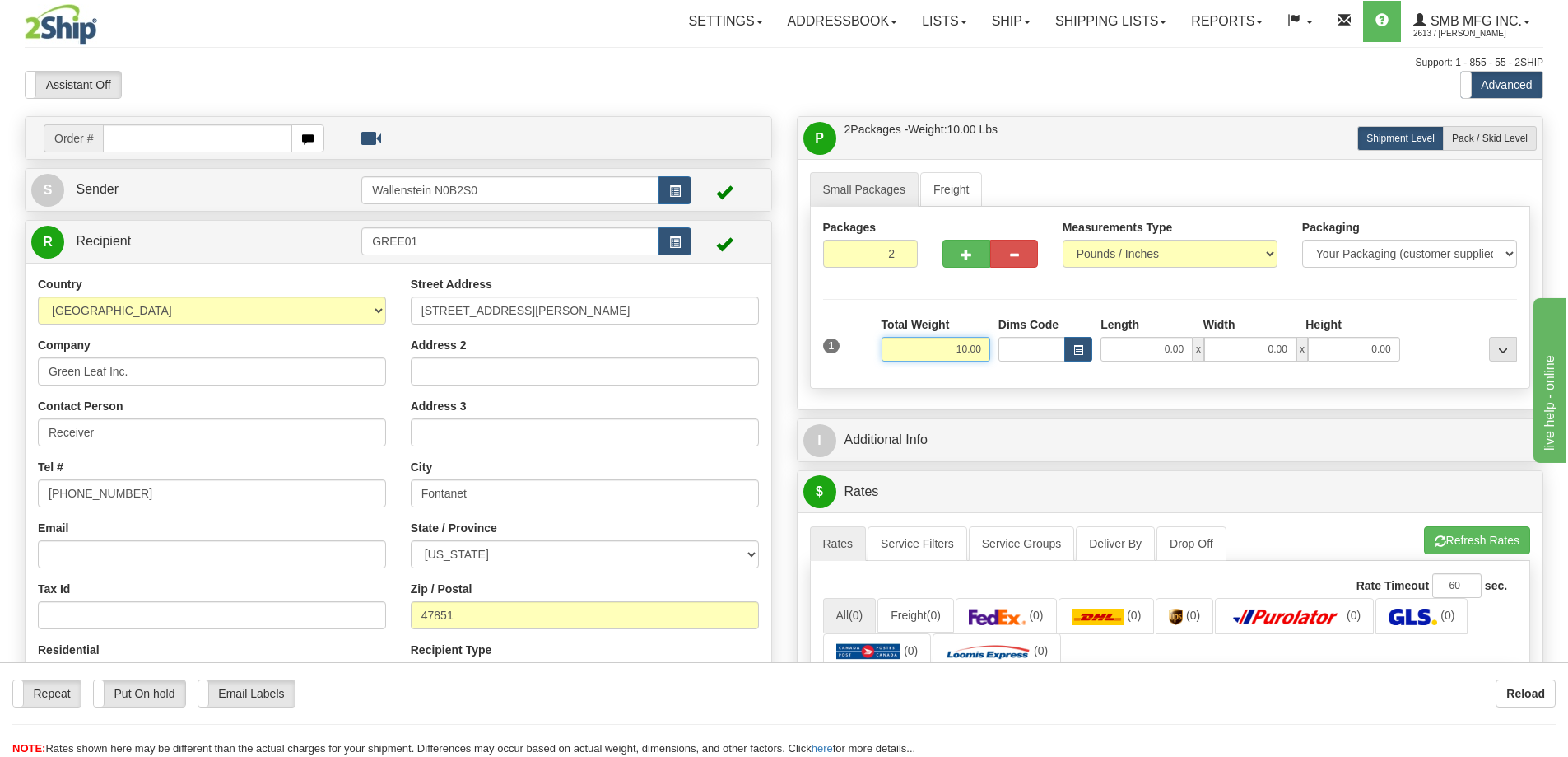
click at [935, 351] on input "10.00" at bounding box center [936, 349] width 109 height 25
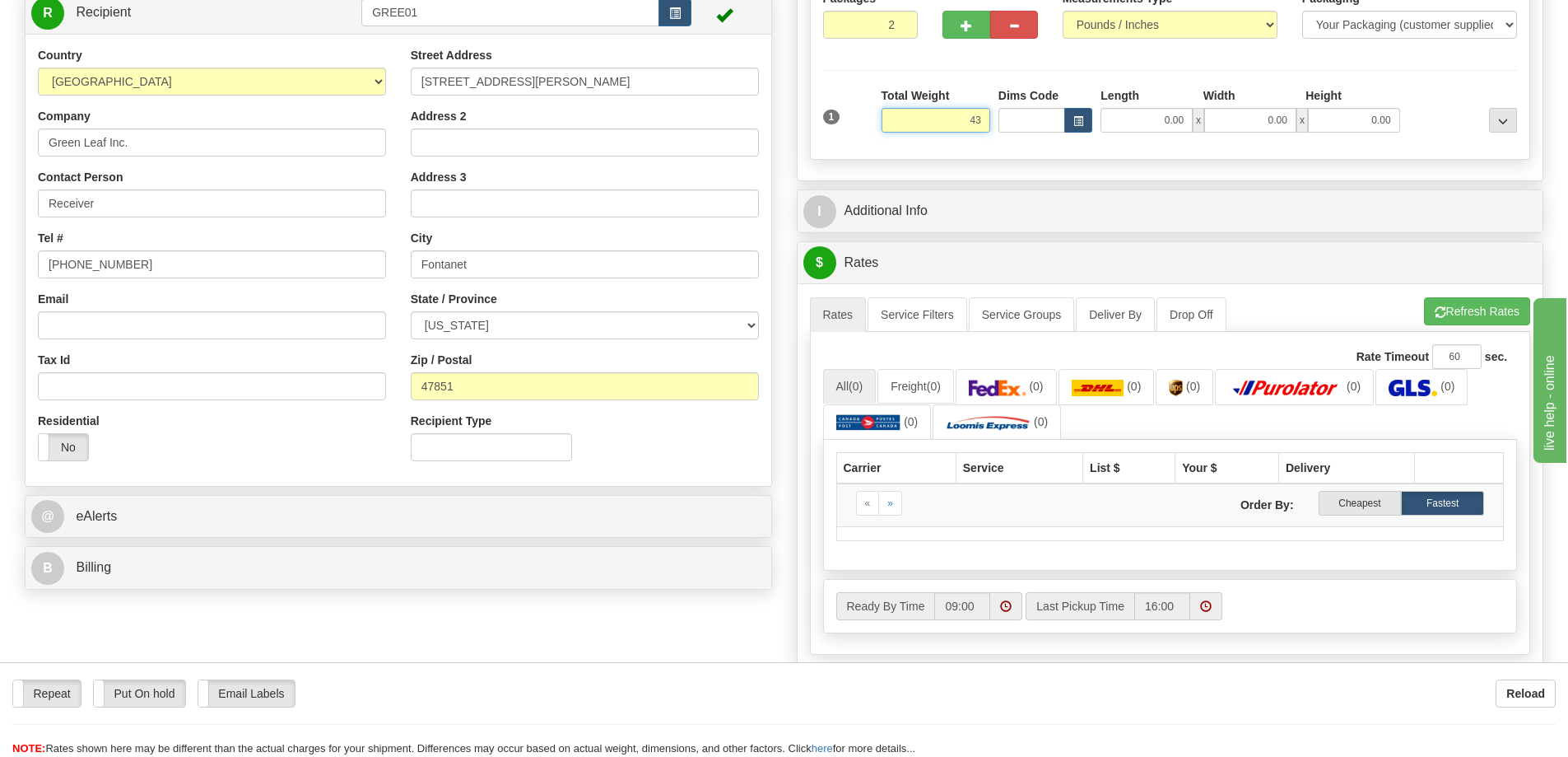
scroll to position [247, 0]
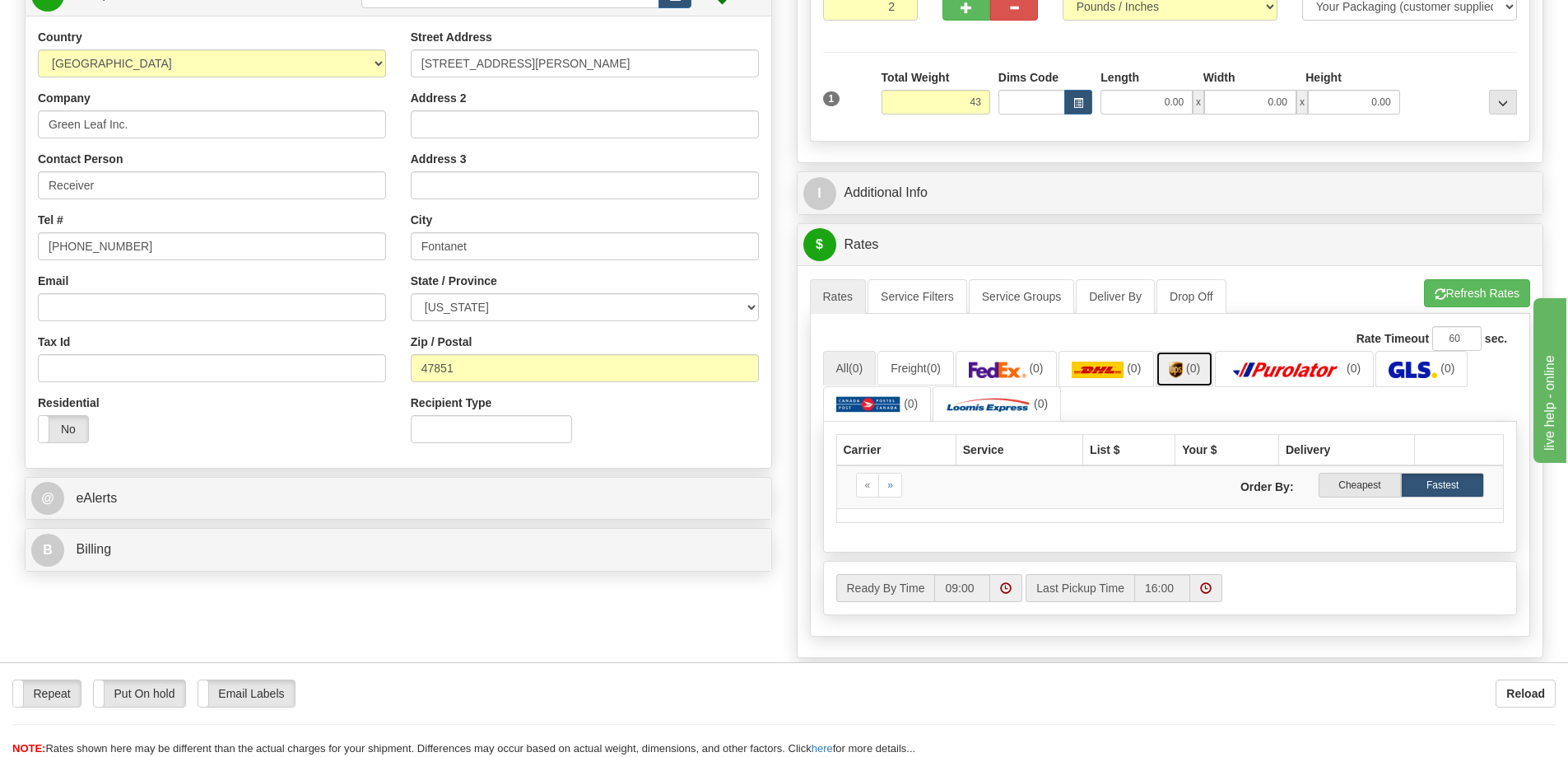
type input "43.00"
click at [1196, 364] on ul "All (0) Freight (0) (0) (0) (0) (0) (0) (0) (0)" at bounding box center [1170, 386] width 695 height 71
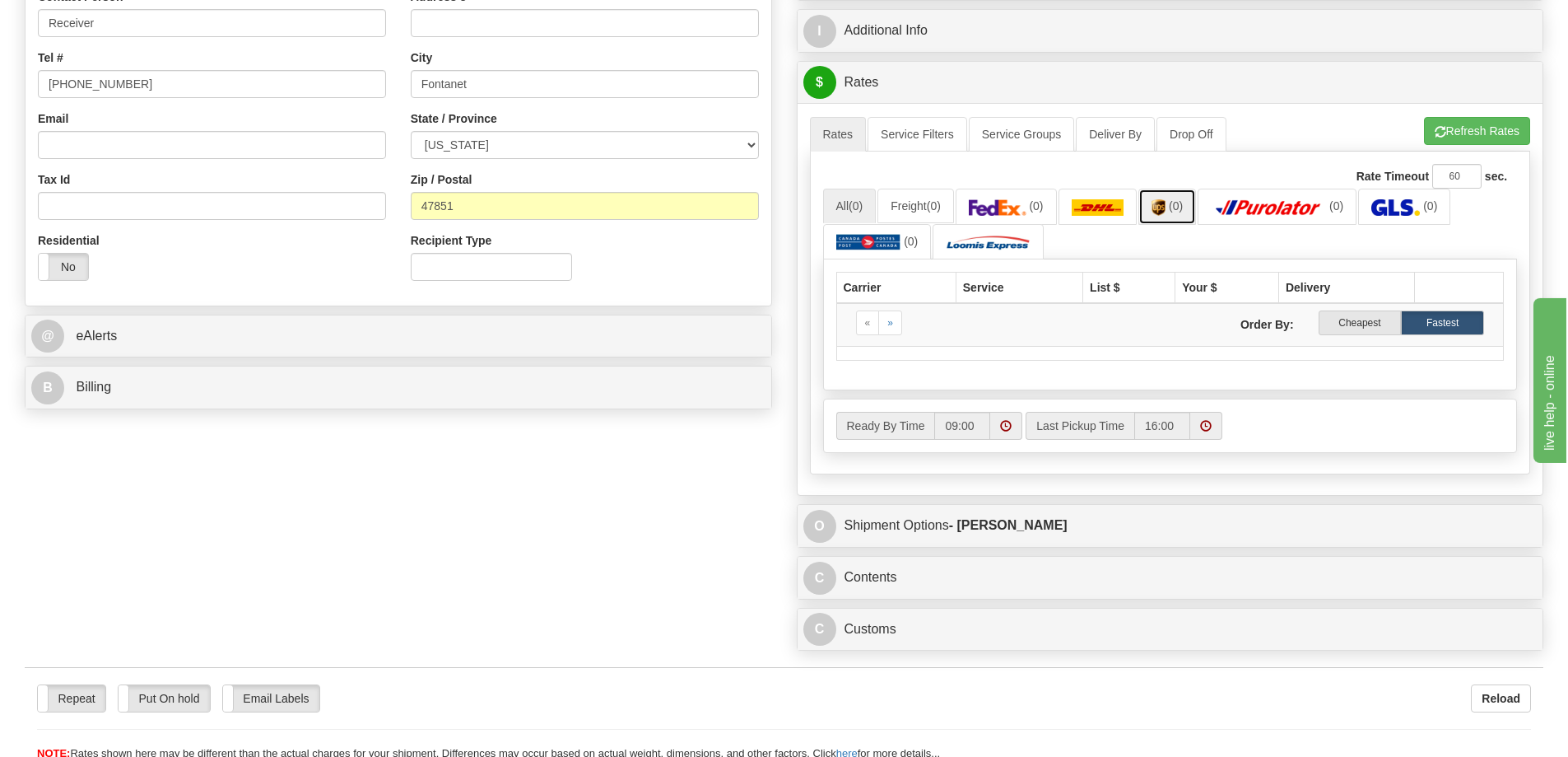
scroll to position [330, 0]
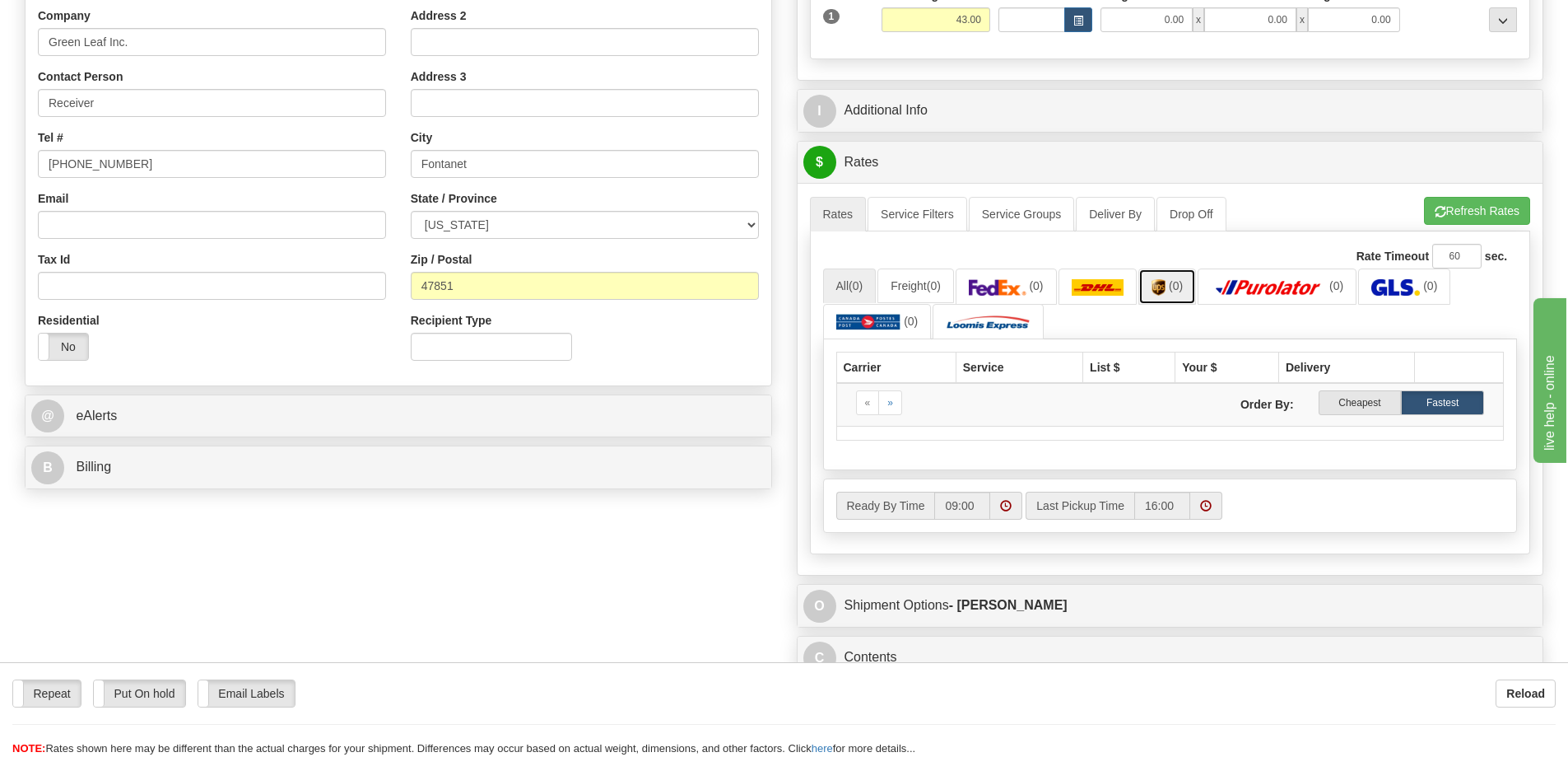
click at [1162, 282] on img at bounding box center [1158, 287] width 14 height 17
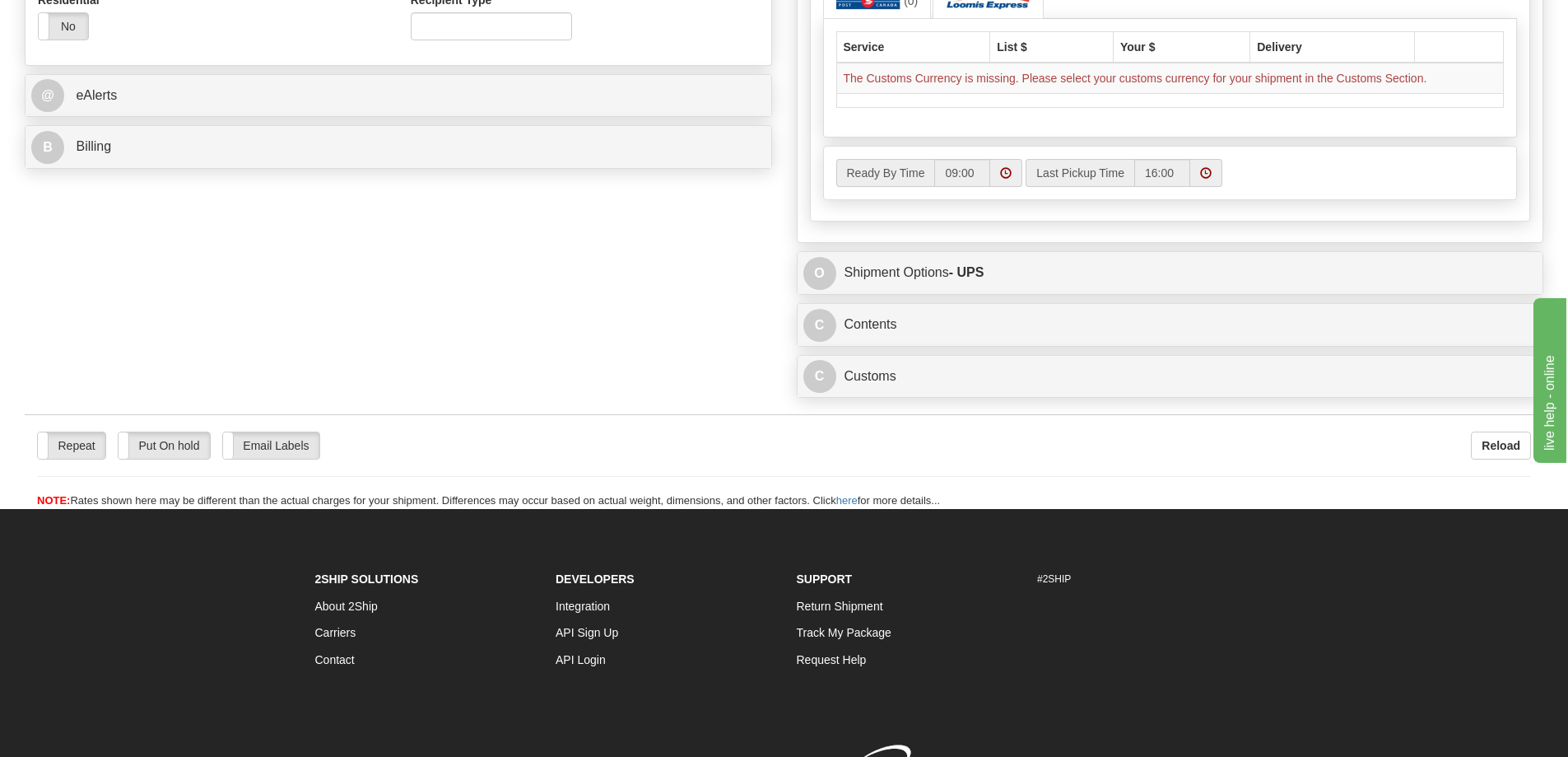
scroll to position [659, 0]
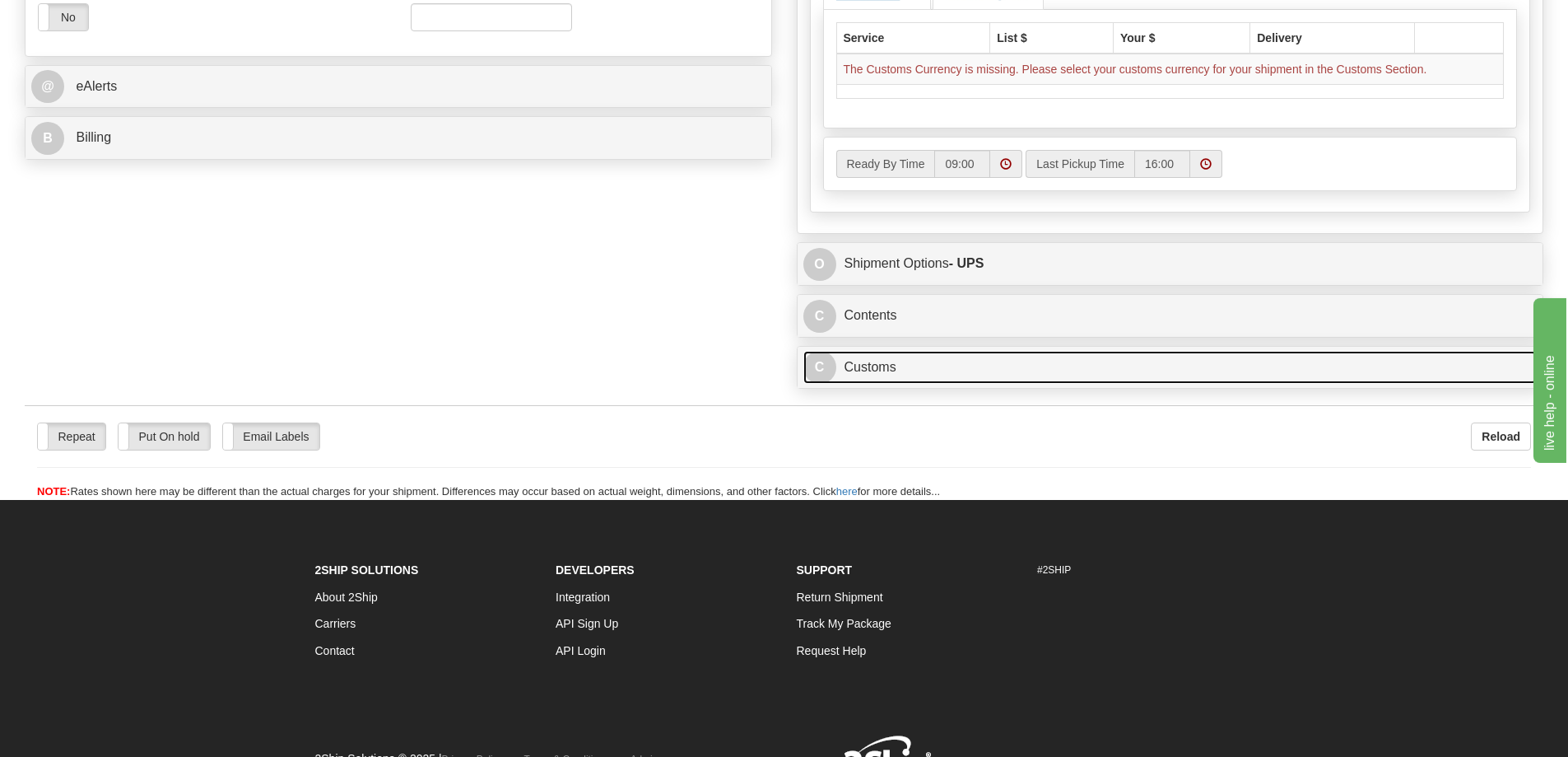
click at [1117, 362] on link "C Customs" at bounding box center [1171, 367] width 735 height 34
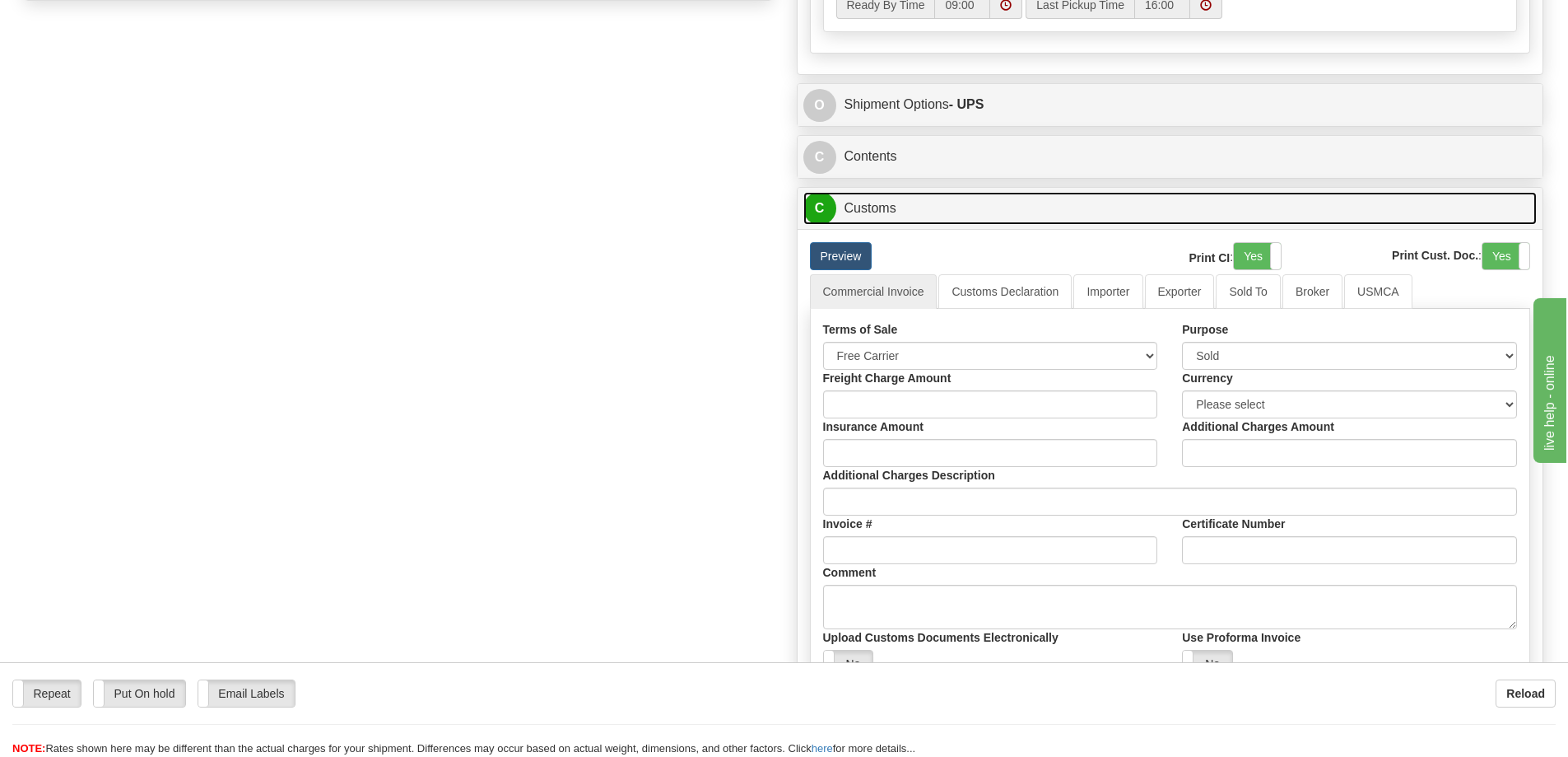
scroll to position [823, 0]
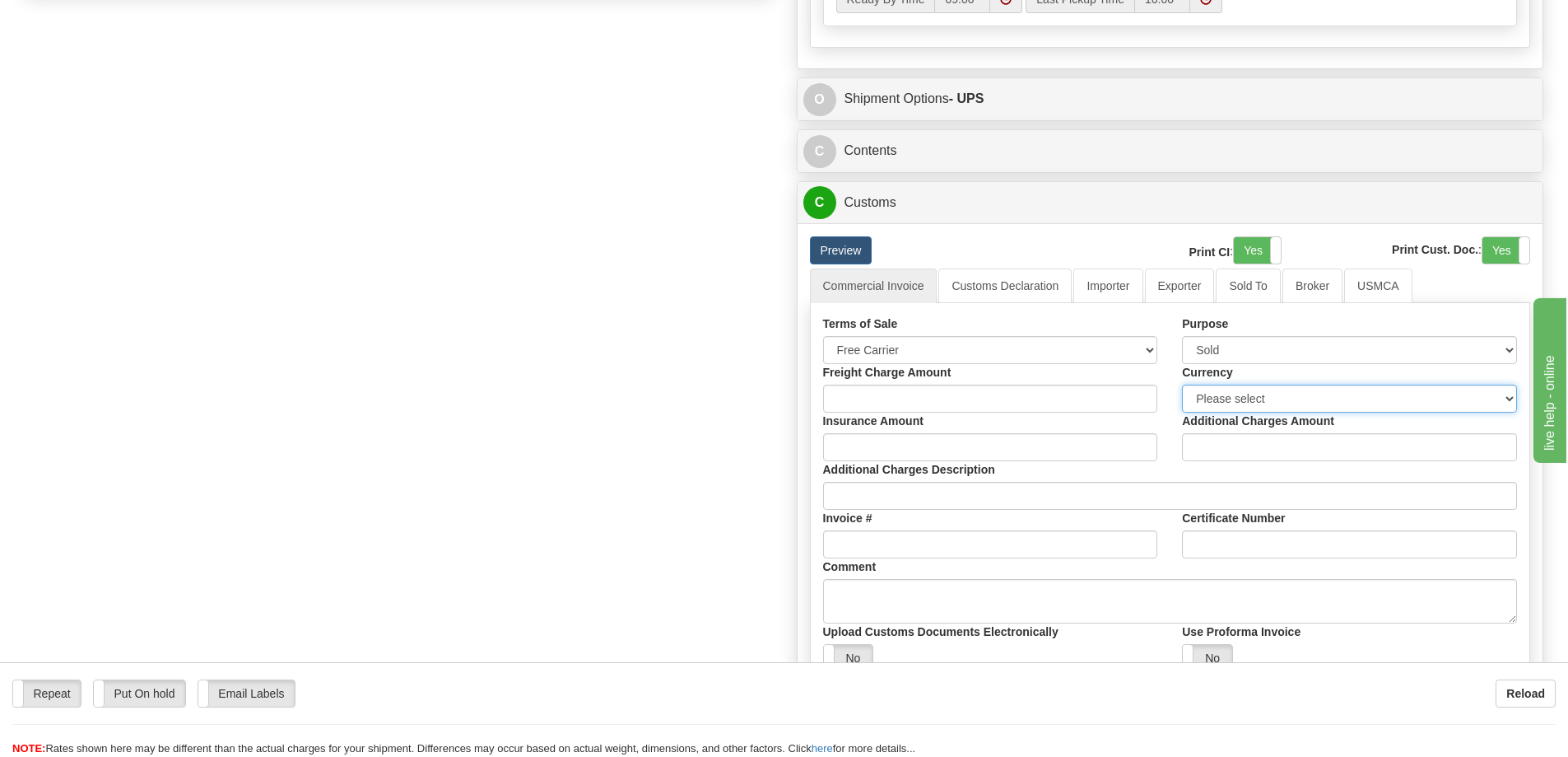
click at [1259, 396] on select "Please select CAD USD EUR ZAR [PERSON_NAME] ARN AUD AUS AWG BBD BFR BGN BHD BMD…" at bounding box center [1349, 399] width 335 height 28
select select "0"
click at [1182, 385] on select "Please select CAD USD EUR ZAR [PERSON_NAME] ARN AUD AUS AWG BBD BFR BGN BHD BMD…" at bounding box center [1349, 399] width 335 height 28
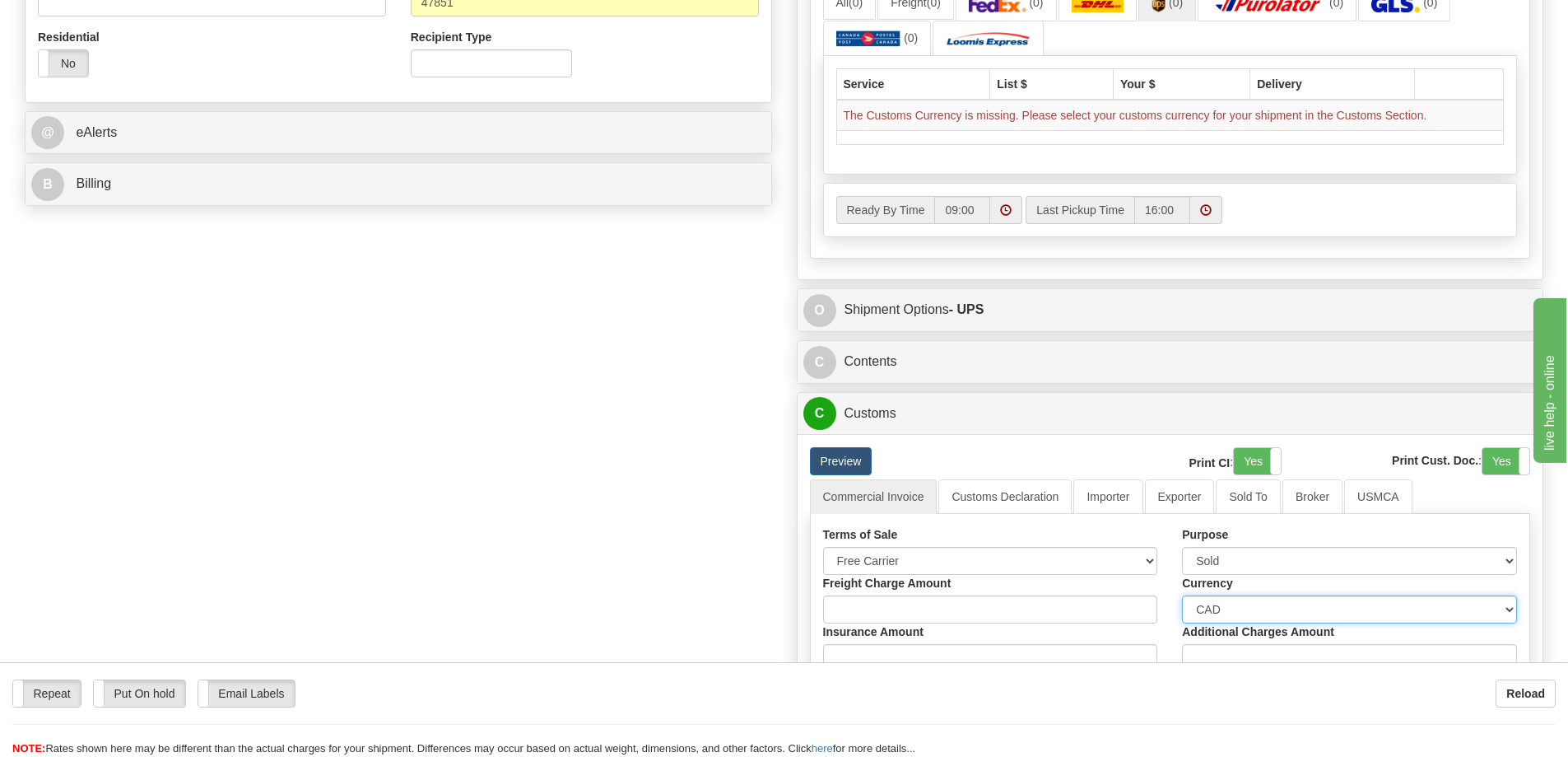
scroll to position [330, 0]
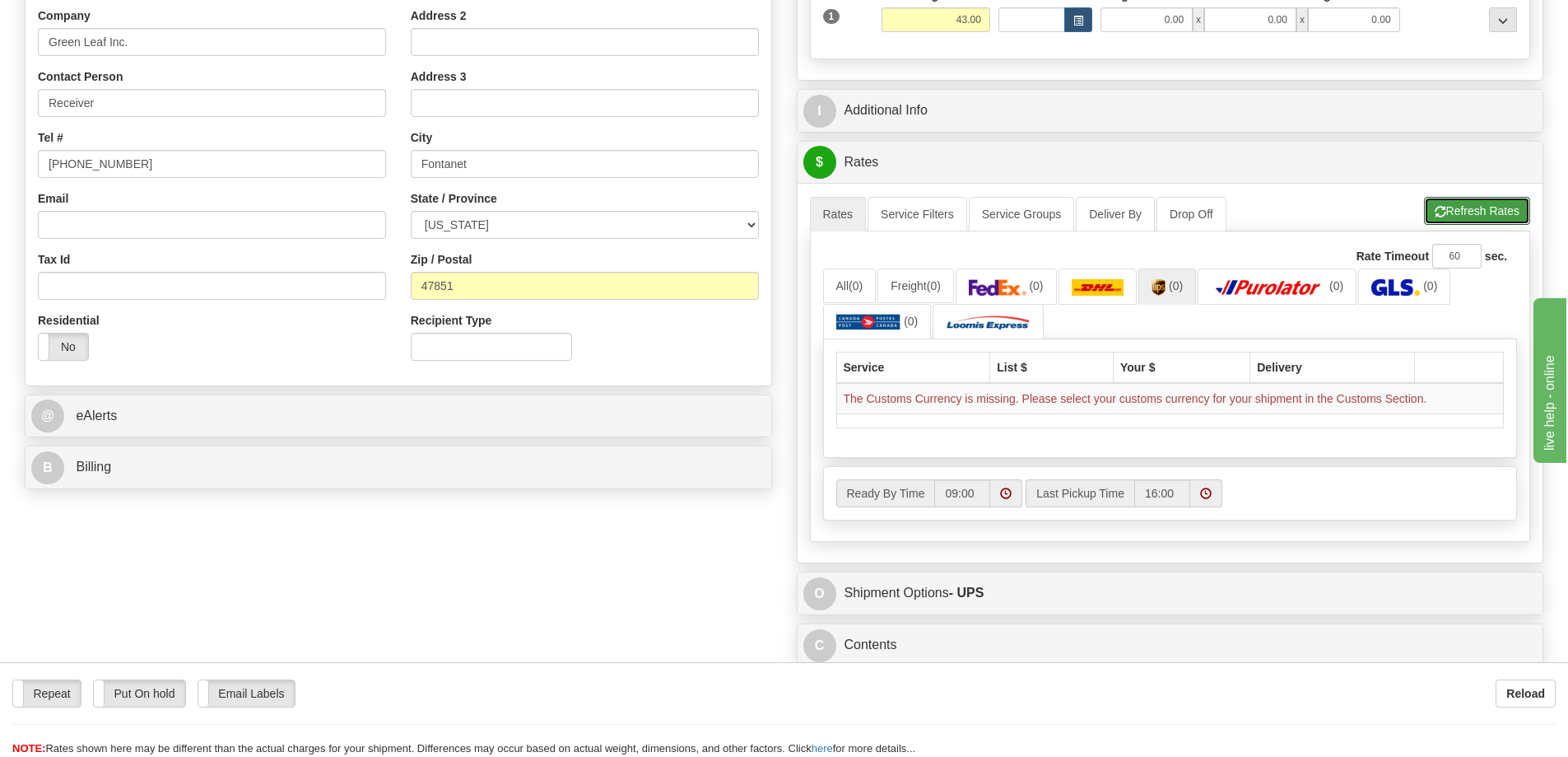
click at [1478, 204] on button "Refresh Rates" at bounding box center [1477, 210] width 106 height 28
